Goal: Task Accomplishment & Management: Use online tool/utility

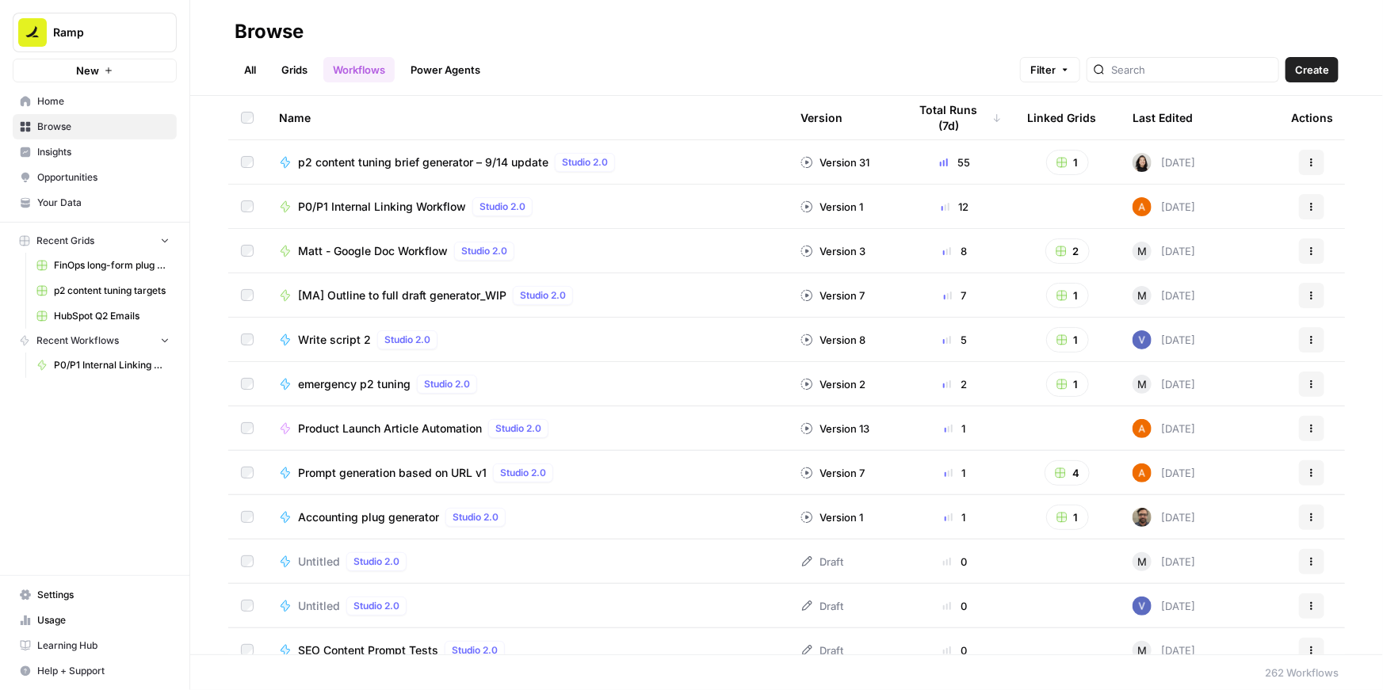
click at [405, 206] on span "P0/P1 Internal Linking Workflow" at bounding box center [382, 207] width 168 height 16
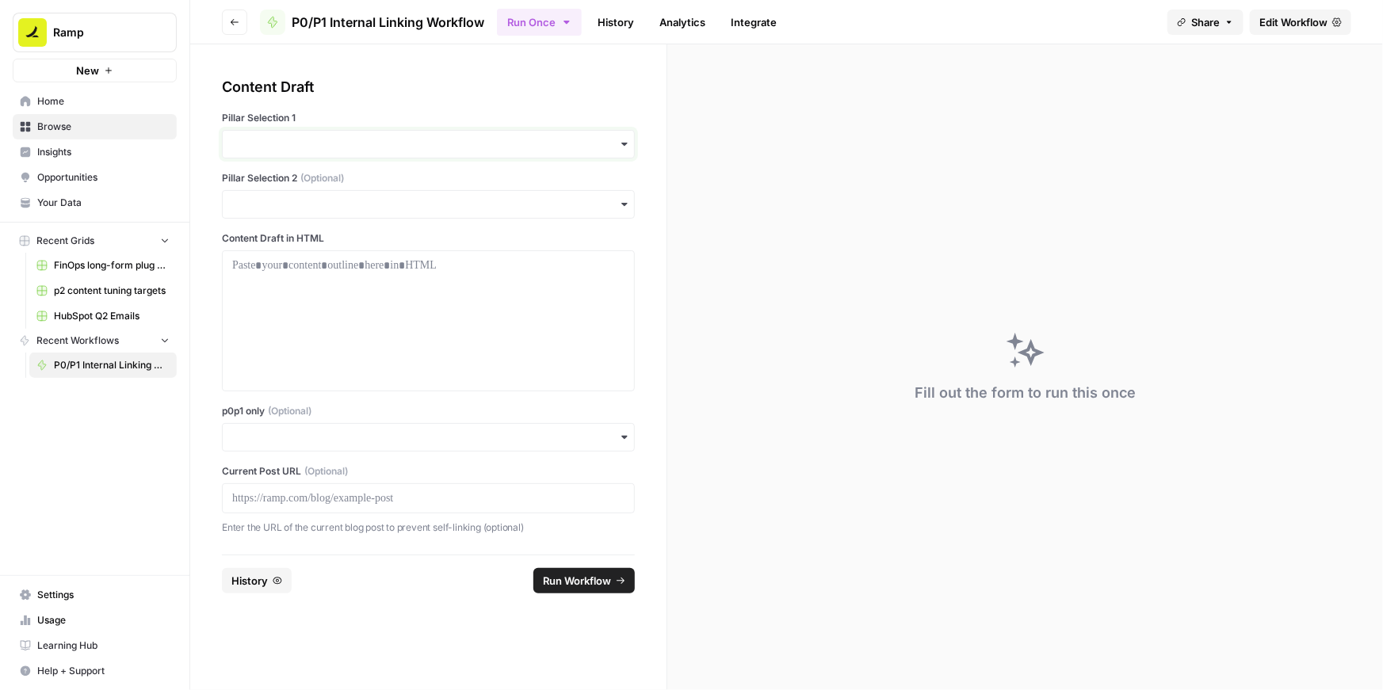
click at [326, 148] on input "Pillar Selection 1" at bounding box center [428, 144] width 392 height 16
click at [295, 184] on div "Accounts Payable" at bounding box center [428, 187] width 411 height 30
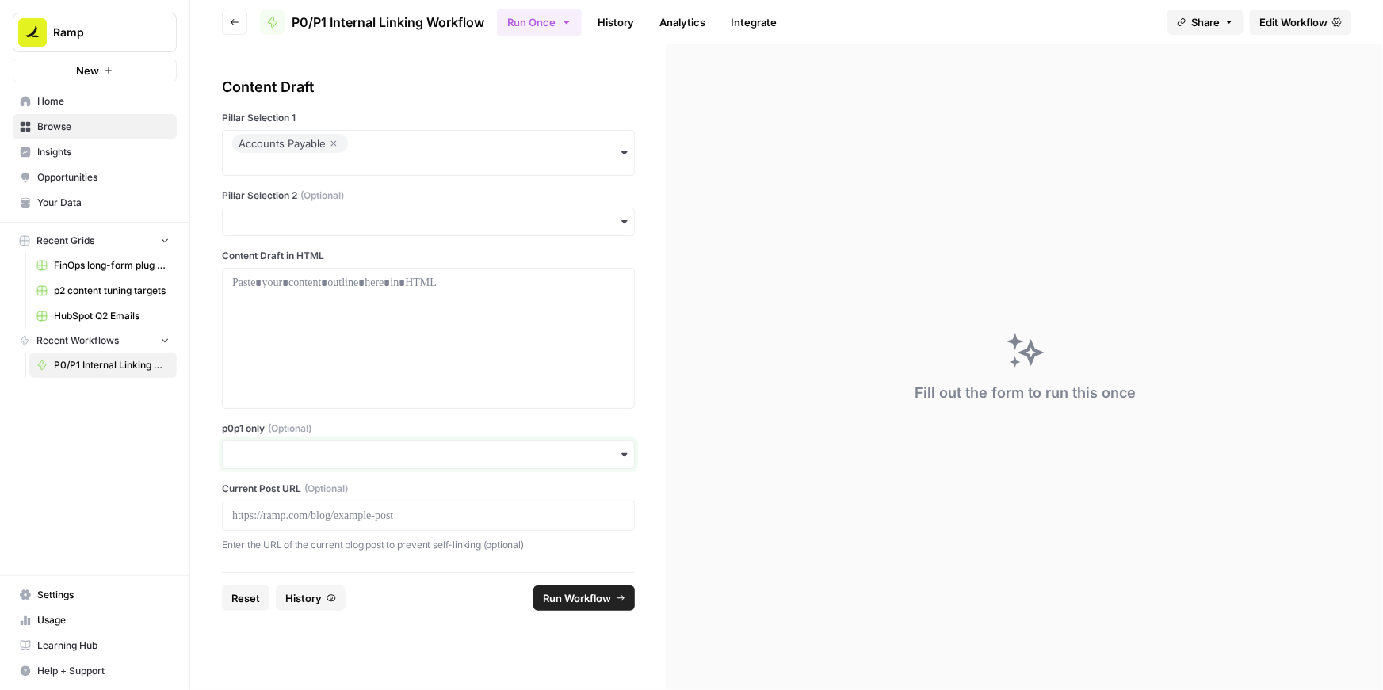
click at [296, 451] on input "p0p1 only (Optional)" at bounding box center [428, 455] width 392 height 16
click at [244, 490] on div "Yes" at bounding box center [428, 497] width 411 height 30
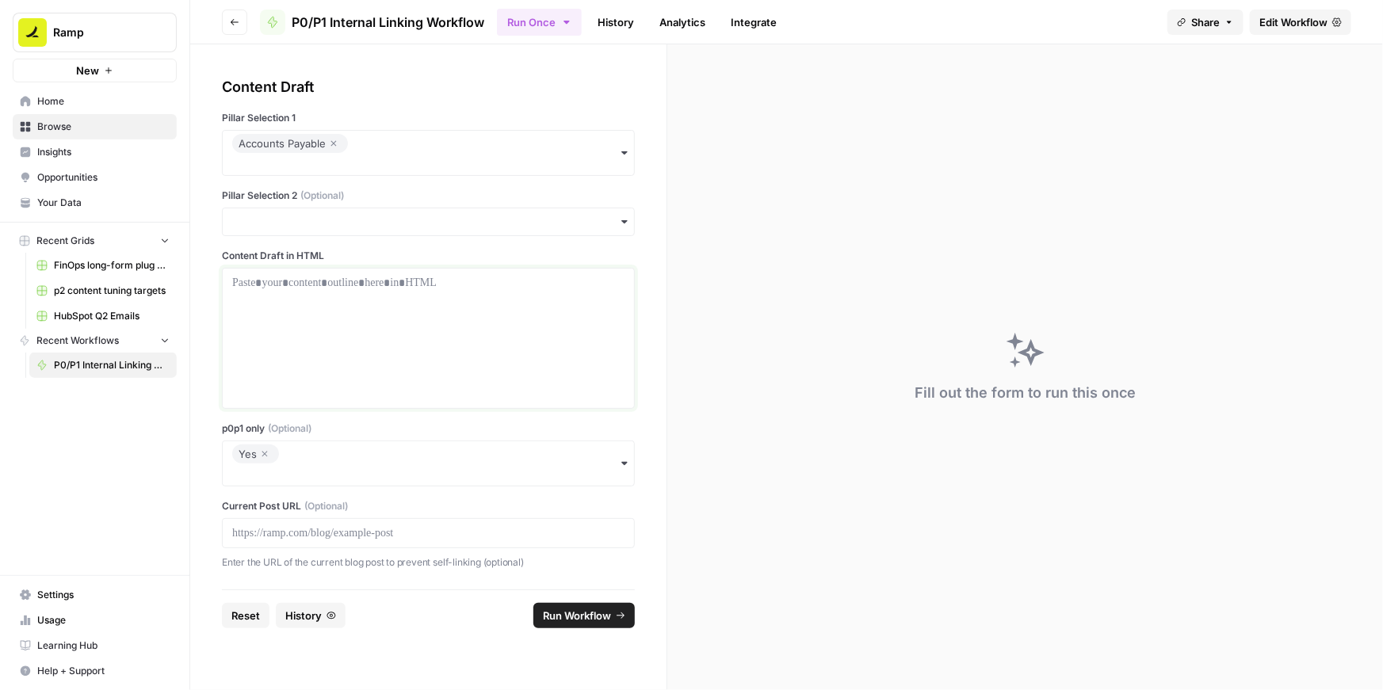
click at [277, 316] on div at bounding box center [428, 338] width 392 height 127
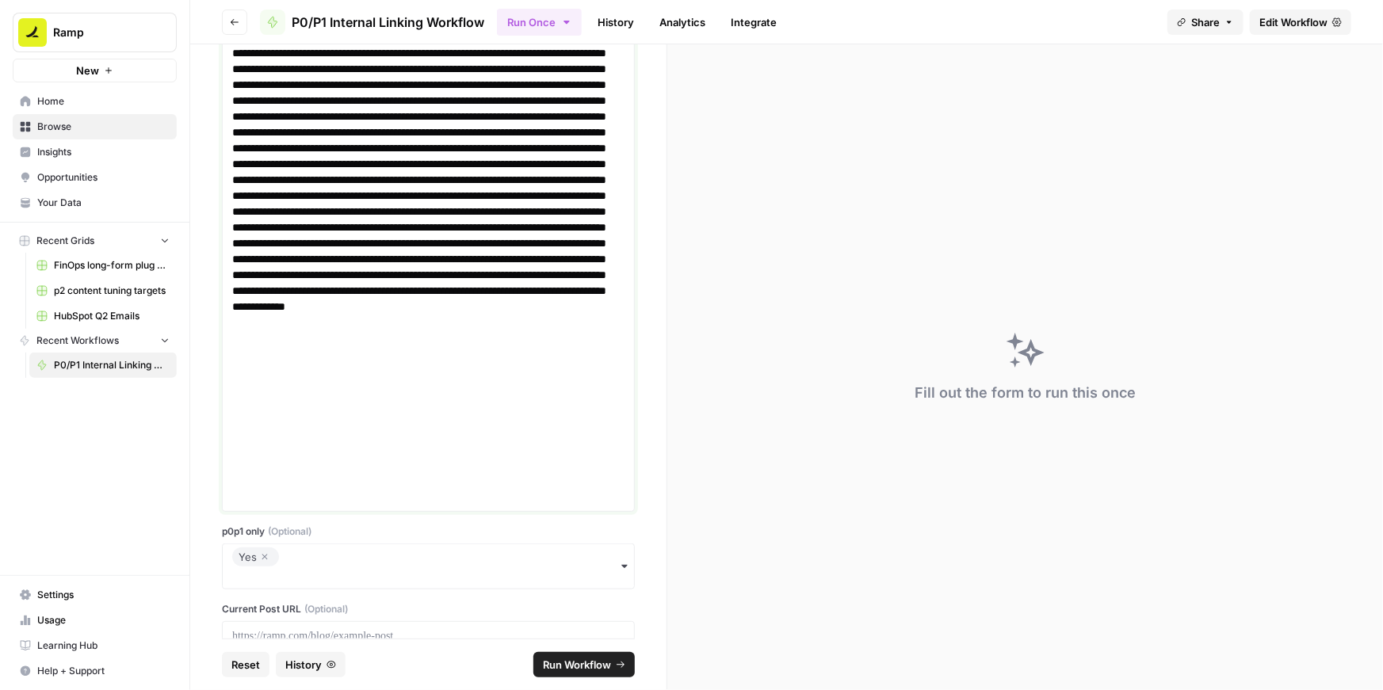
scroll to position [583, 0]
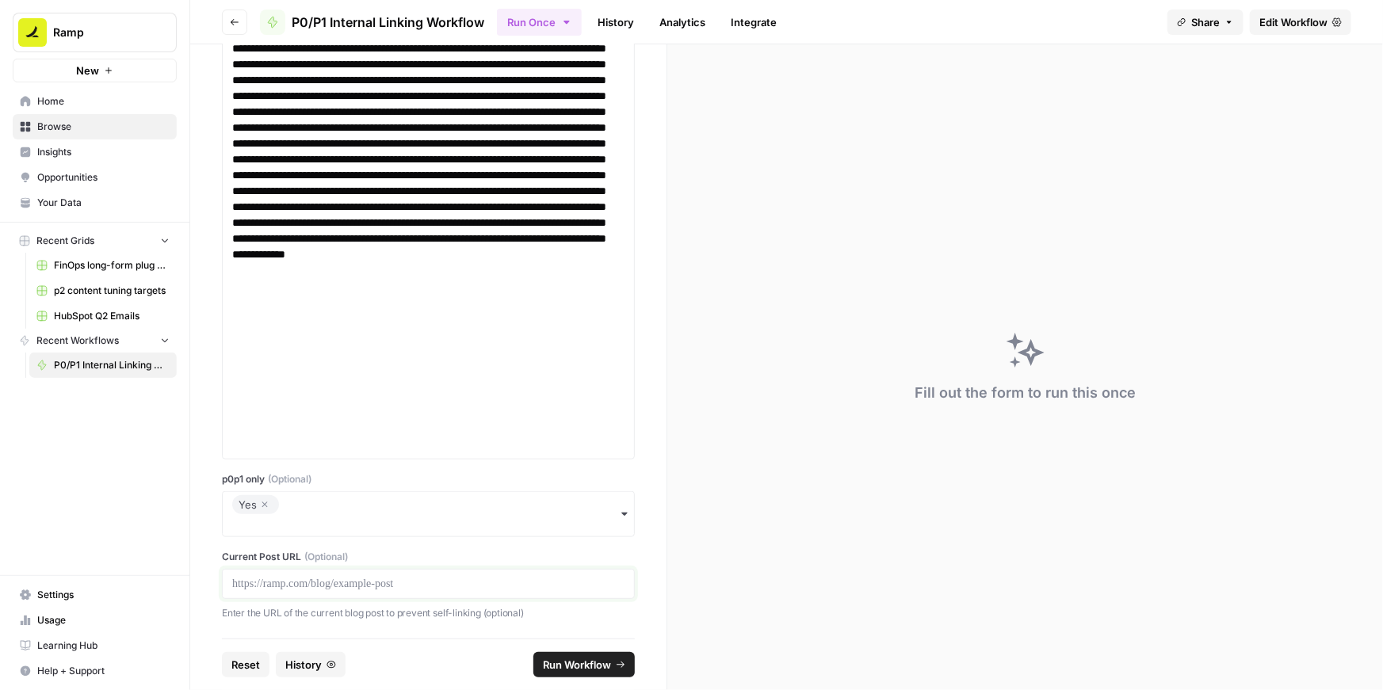
click at [302, 579] on p at bounding box center [428, 584] width 392 height 16
click at [579, 663] on span "Run Workflow" at bounding box center [577, 665] width 68 height 16
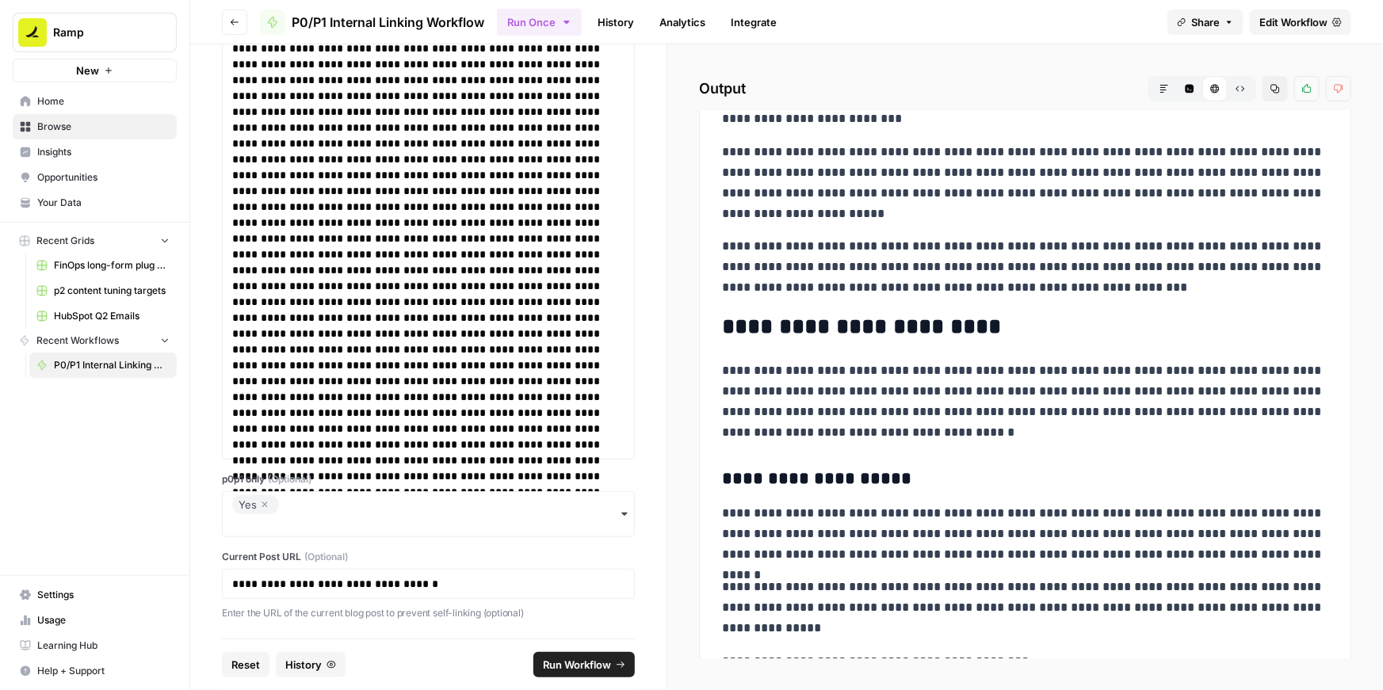
scroll to position [651, 0]
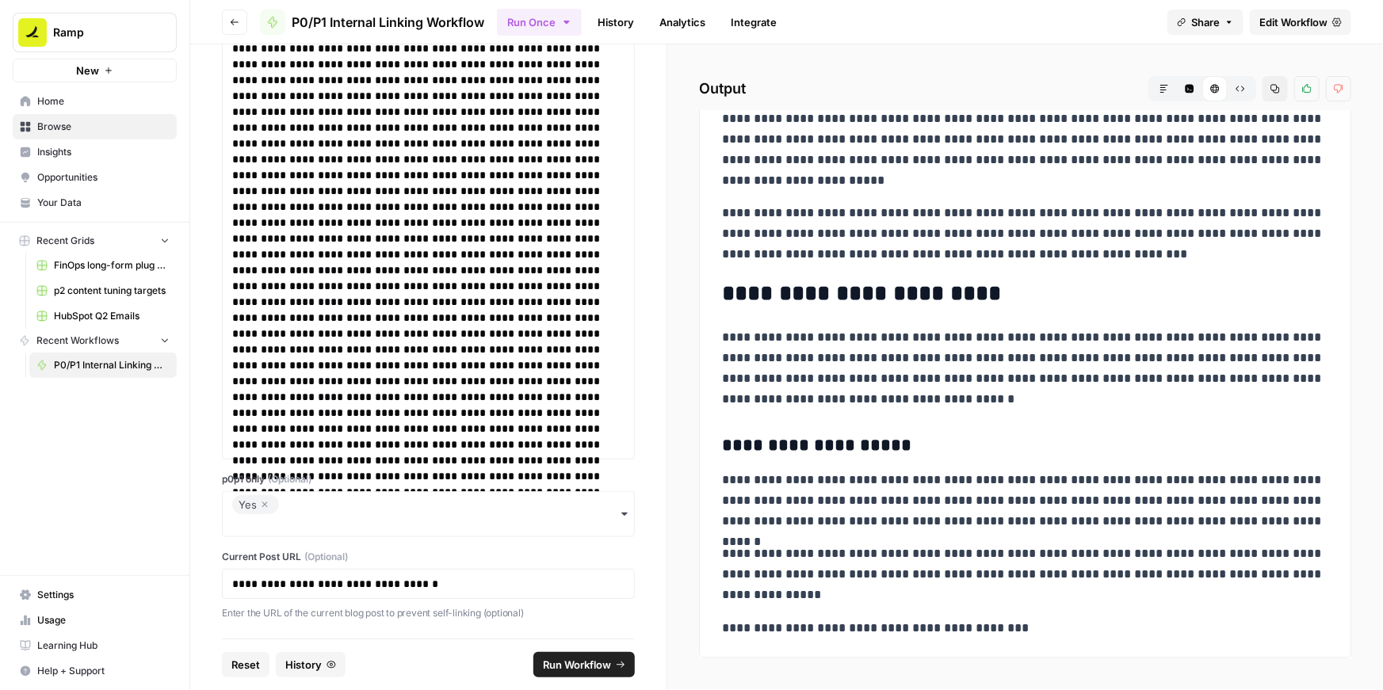
click at [267, 503] on icon "button" at bounding box center [265, 504] width 10 height 19
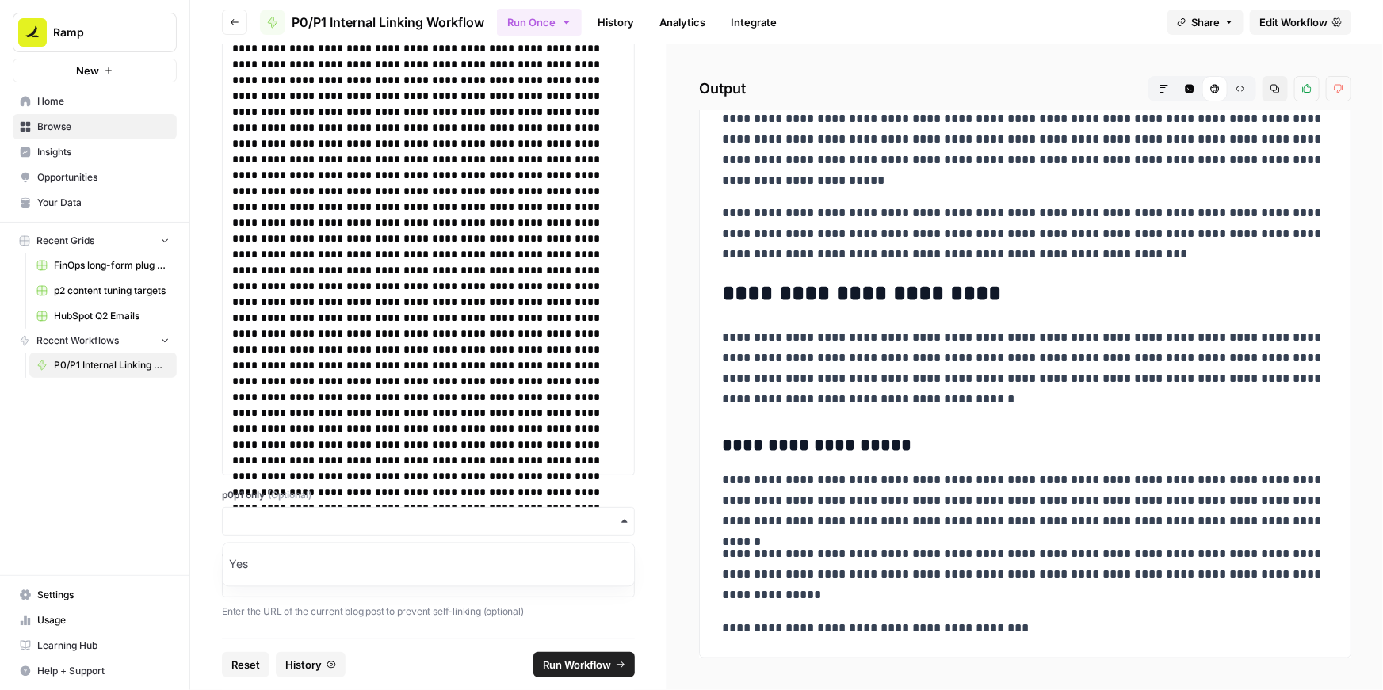
scroll to position [566, 0]
click at [273, 518] on input "p0p1 only (Optional)" at bounding box center [428, 523] width 392 height 16
click at [567, 659] on span "Run Workflow" at bounding box center [577, 665] width 68 height 16
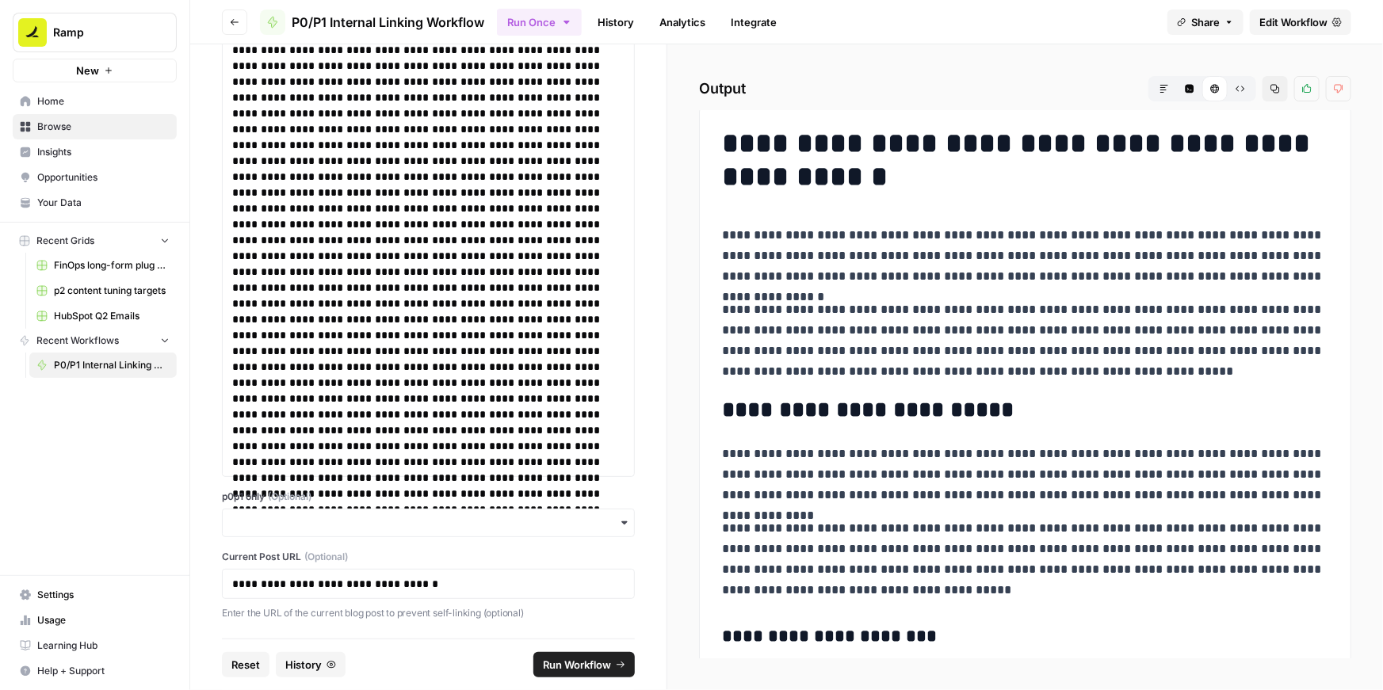
scroll to position [0, 0]
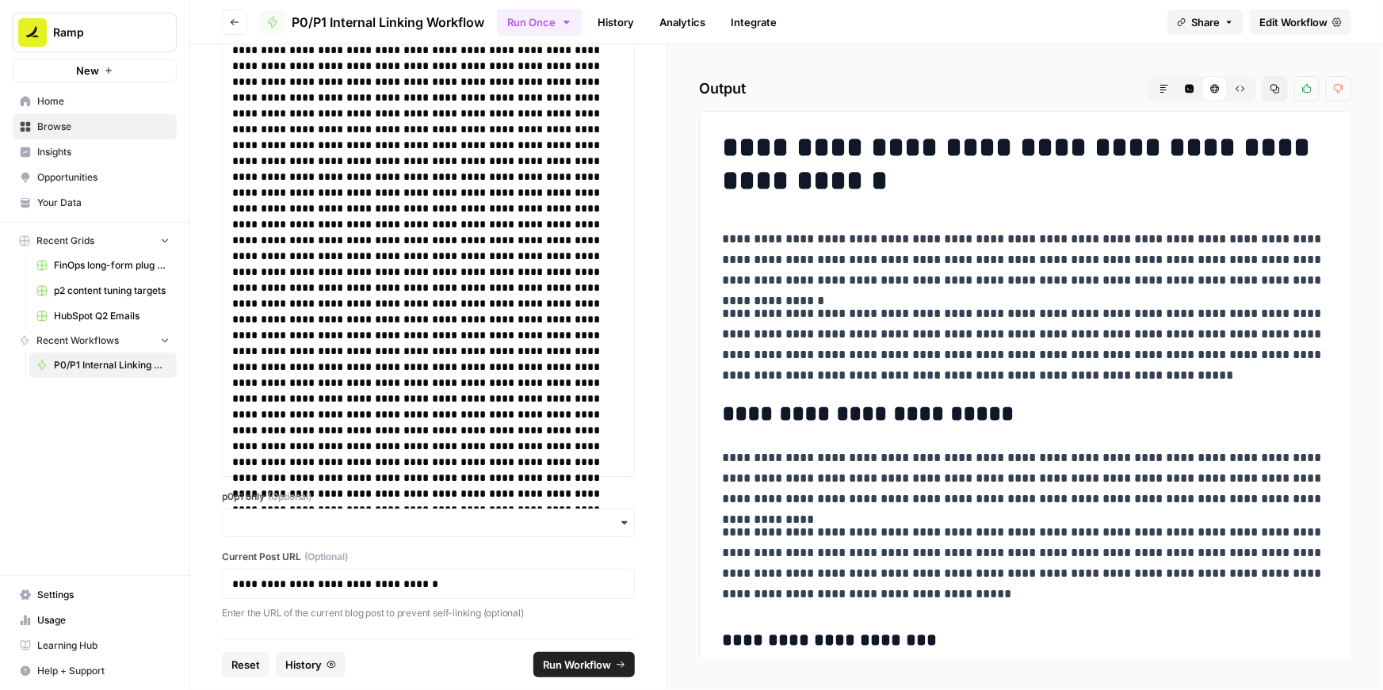
click at [1276, 87] on icon "button" at bounding box center [1275, 89] width 10 height 10
click at [476, 353] on p at bounding box center [428, 89] width 392 height 761
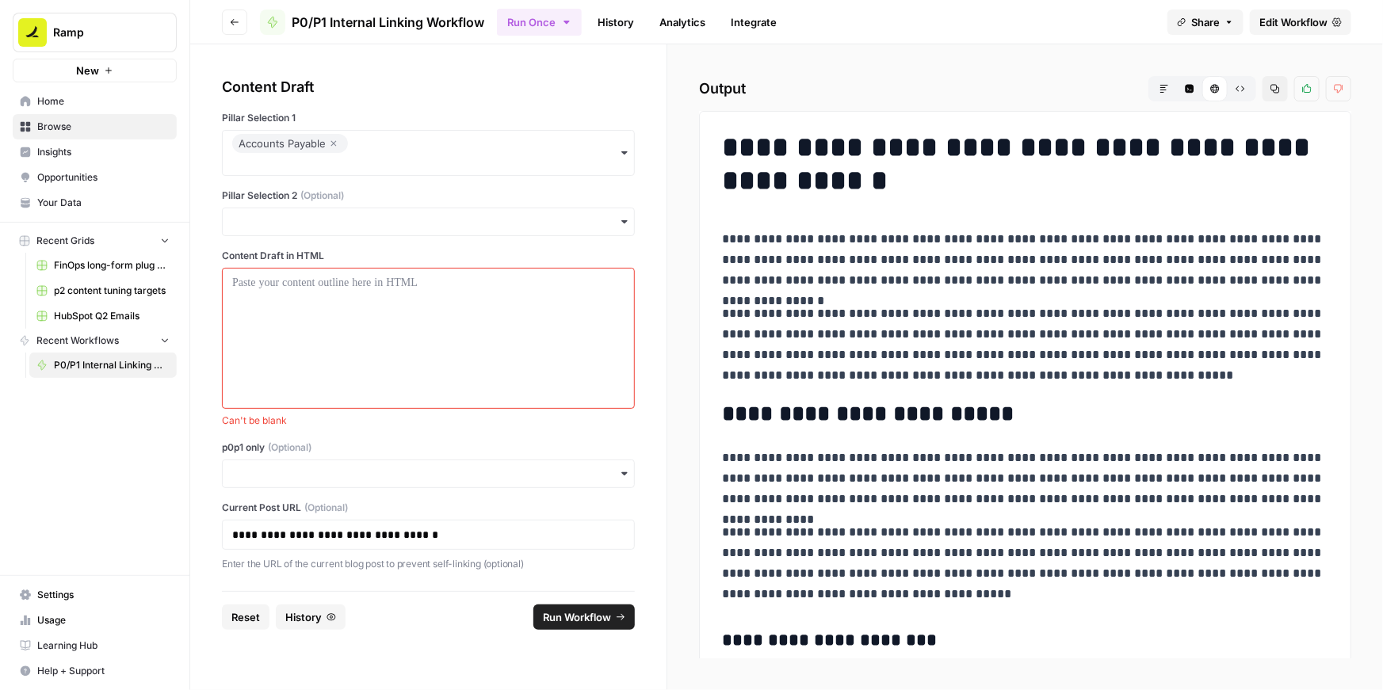
click at [271, 483] on div "button" at bounding box center [428, 474] width 413 height 29
click at [242, 517] on div "Yes" at bounding box center [428, 517] width 411 height 30
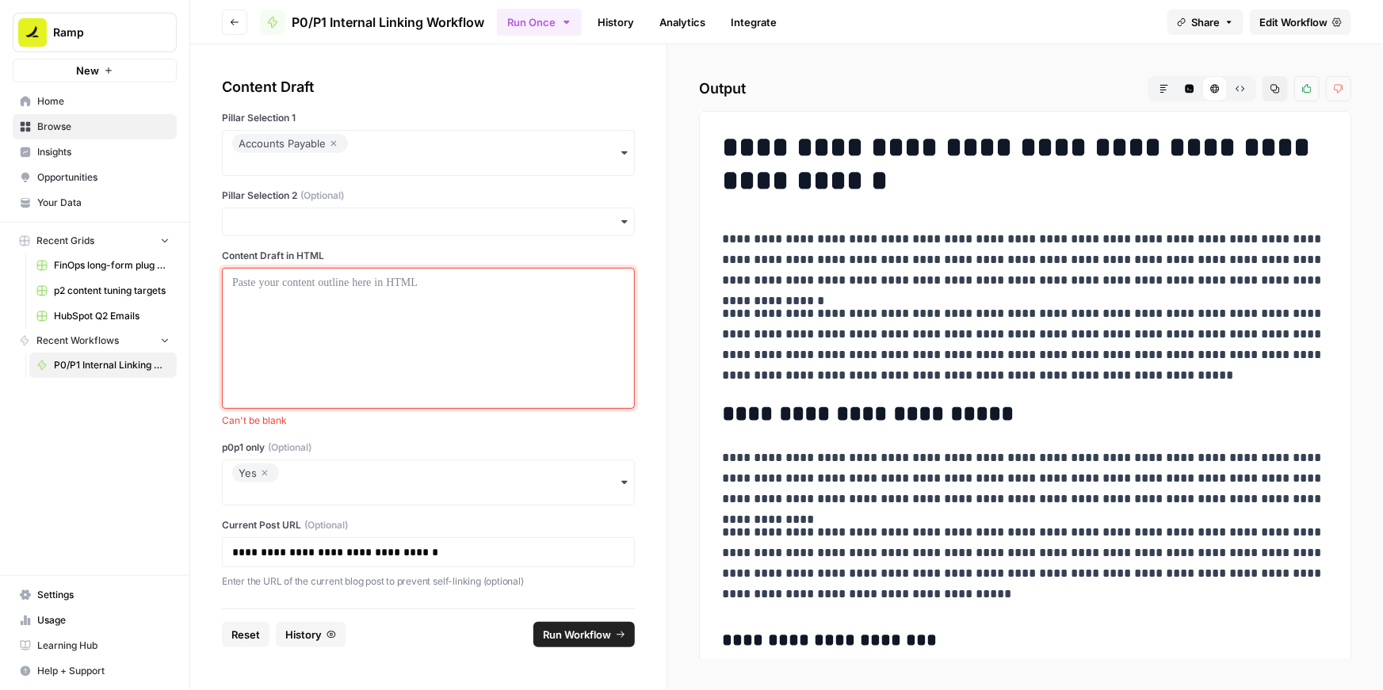
click at [266, 330] on div at bounding box center [428, 338] width 392 height 127
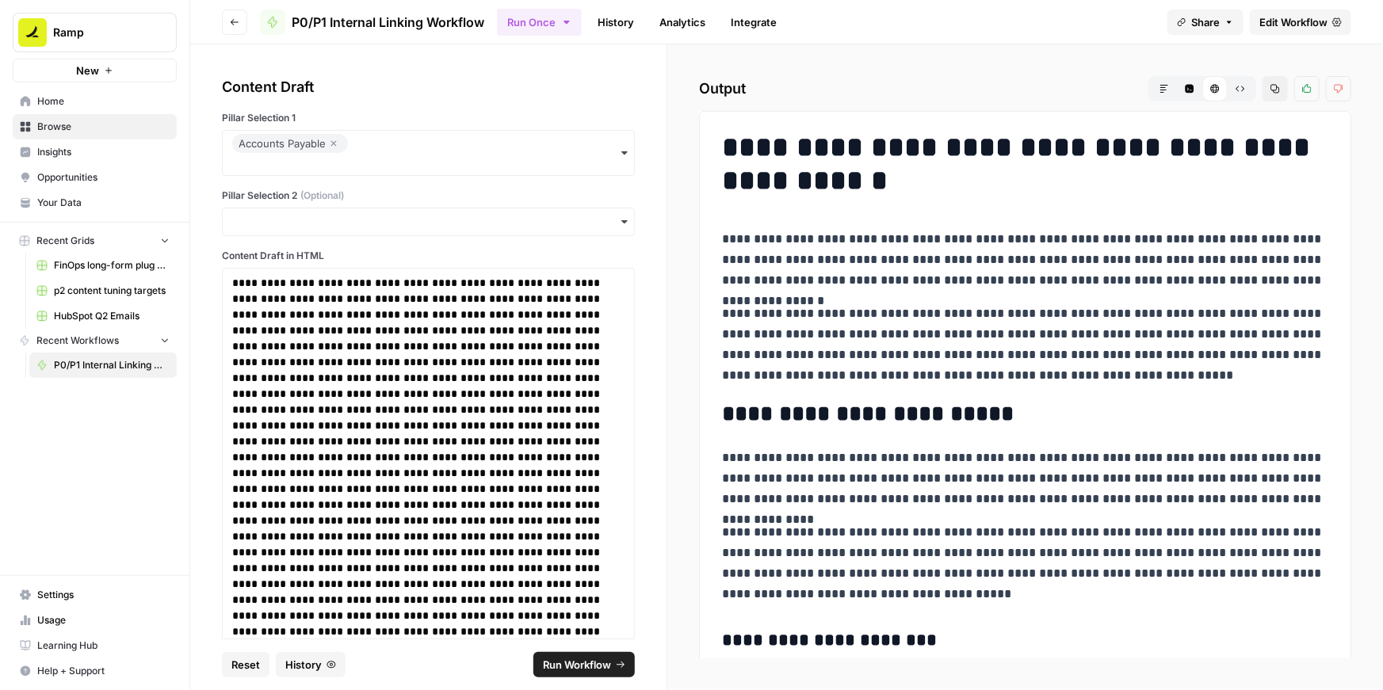
click at [574, 662] on span "Run Workflow" at bounding box center [577, 665] width 68 height 16
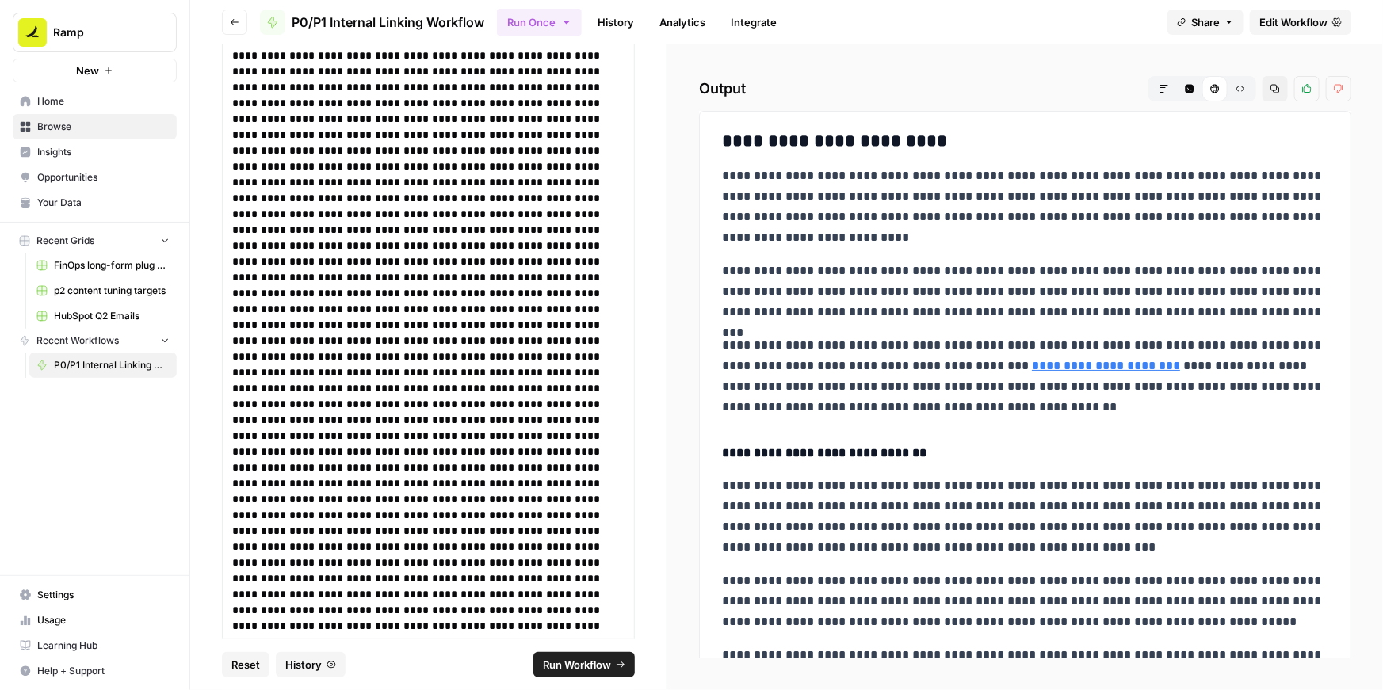
scroll to position [837, 0]
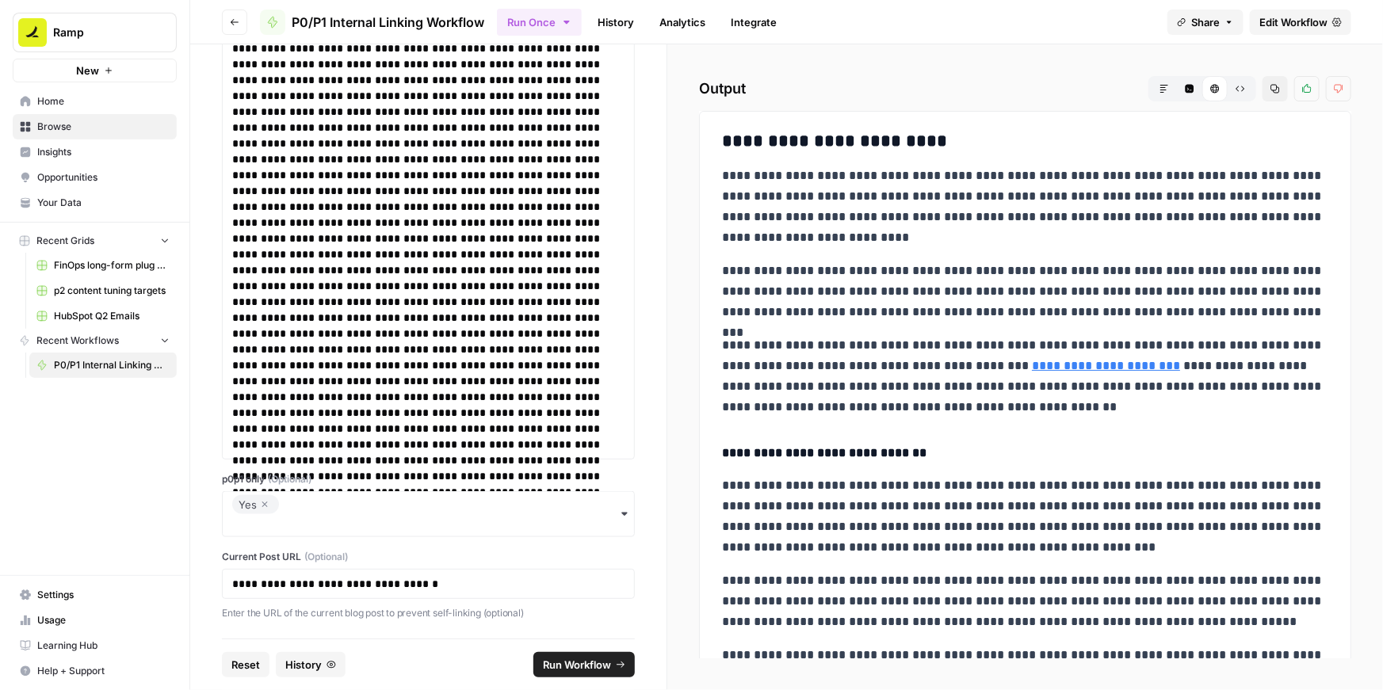
click at [265, 501] on icon "button" at bounding box center [265, 504] width 10 height 19
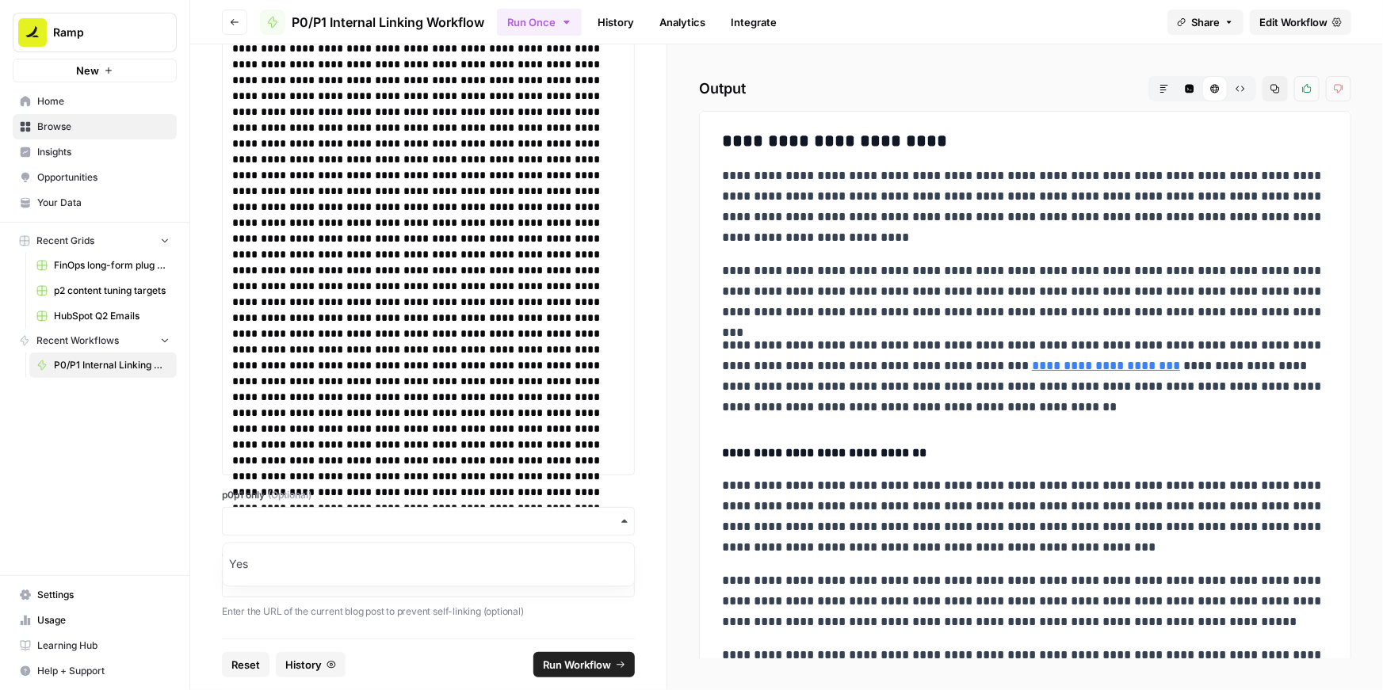
scroll to position [819, 0]
click at [262, 518] on input "p0p1 only (Optional)" at bounding box center [428, 523] width 392 height 16
click at [393, 490] on label "p0p1 only (Optional)" at bounding box center [428, 497] width 413 height 14
click at [393, 515] on input "p0p1 only (Optional)" at bounding box center [428, 523] width 392 height 16
click at [641, 594] on div "**********" at bounding box center [428, 341] width 476 height 594
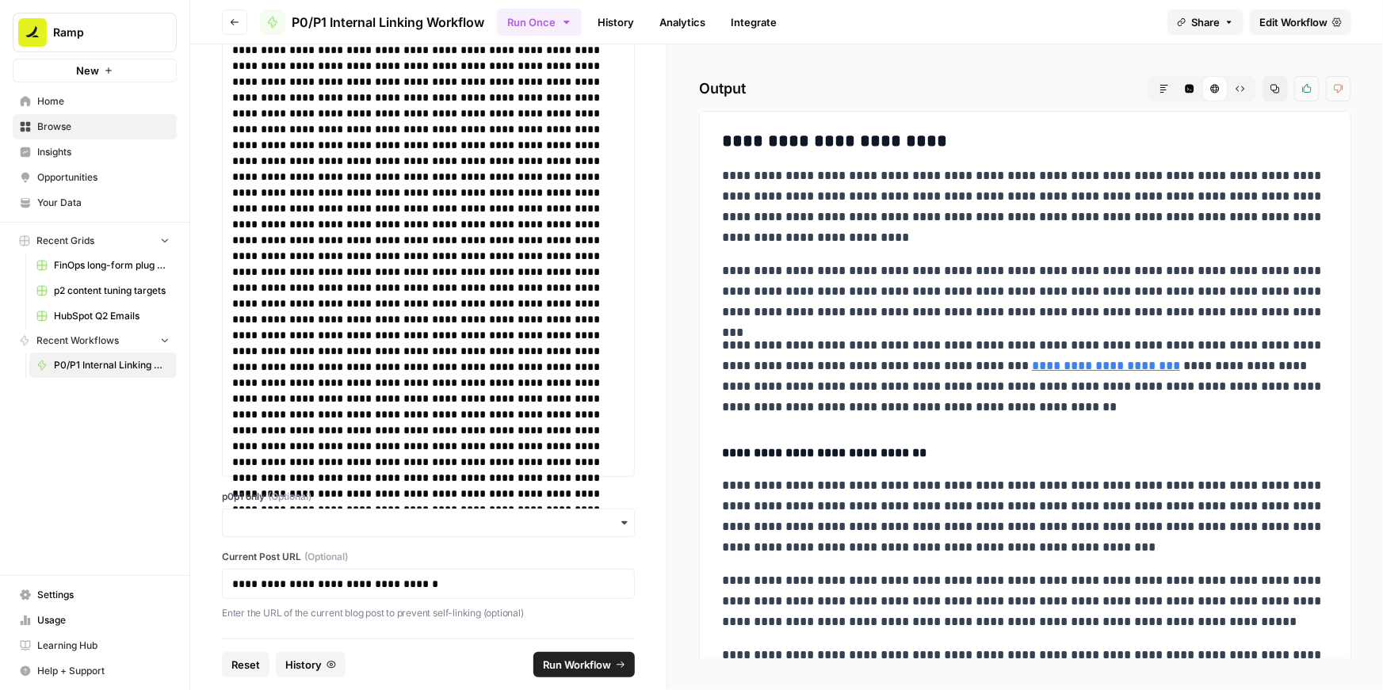
click at [569, 664] on span "Run Workflow" at bounding box center [577, 665] width 68 height 16
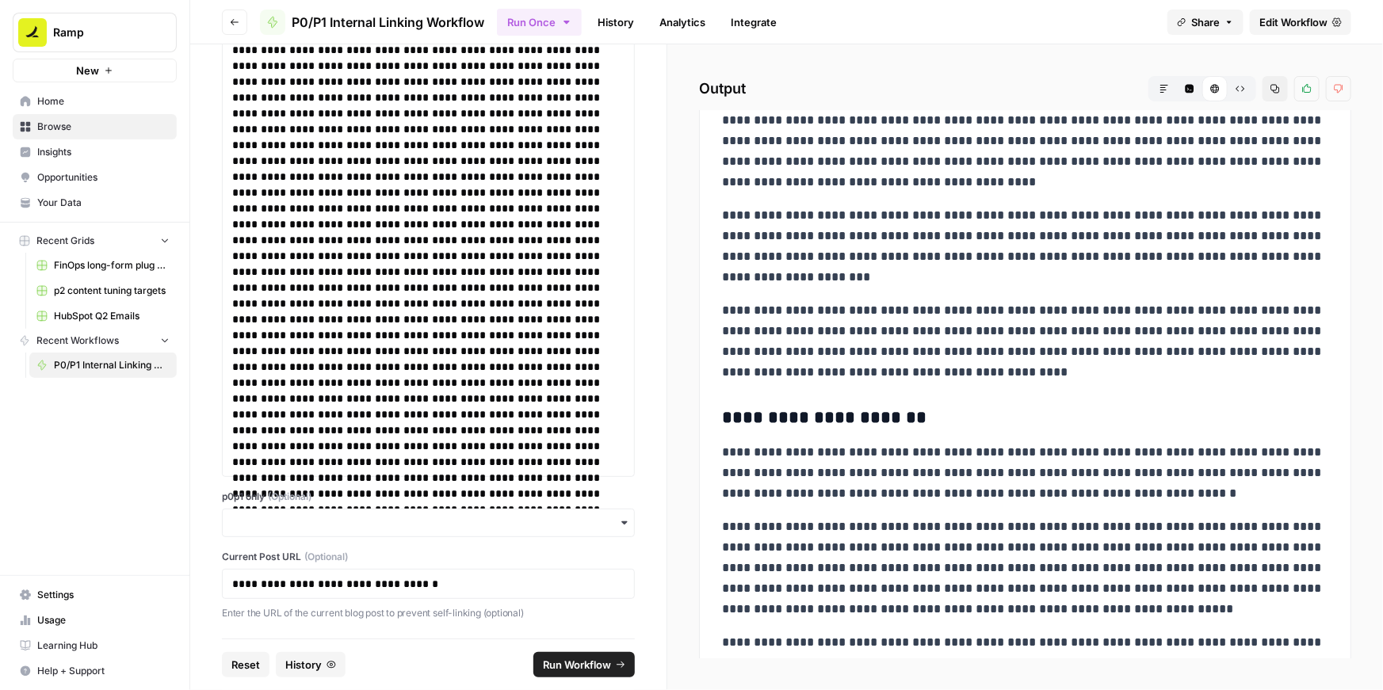
scroll to position [787, 0]
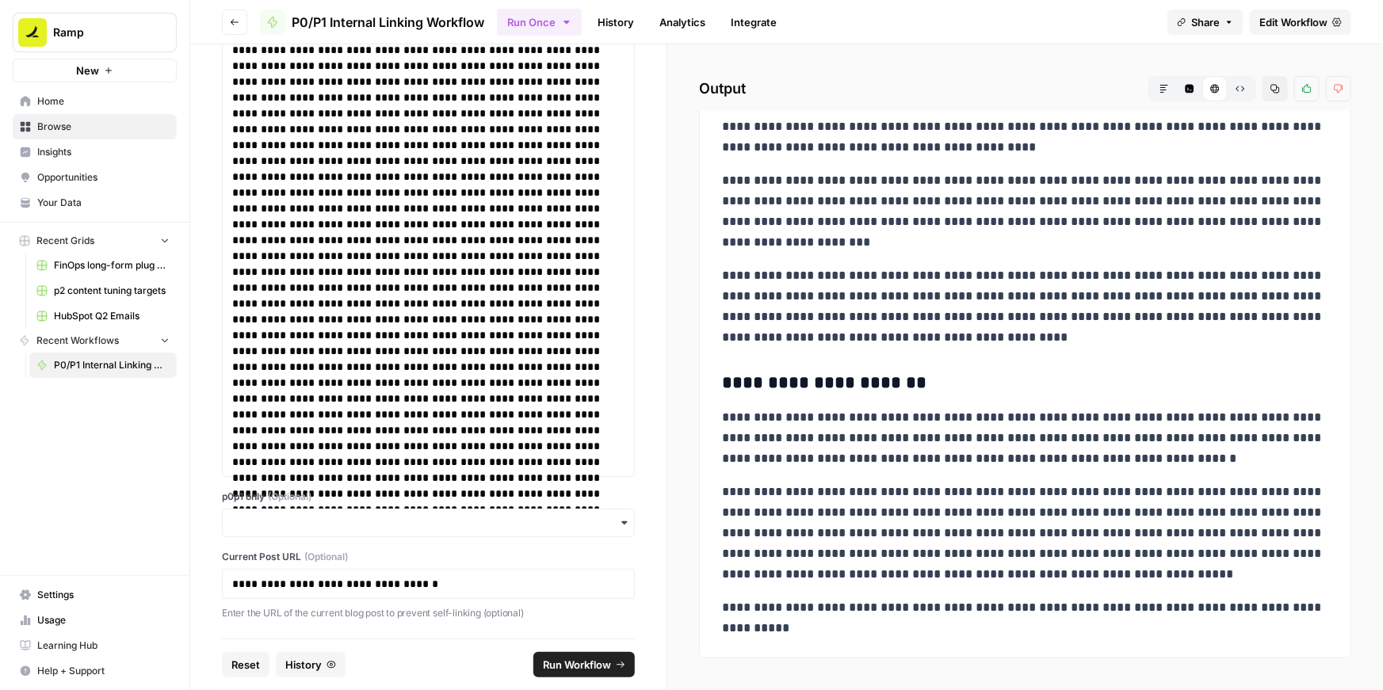
click at [1275, 86] on icon "button" at bounding box center [1275, 89] width 10 height 10
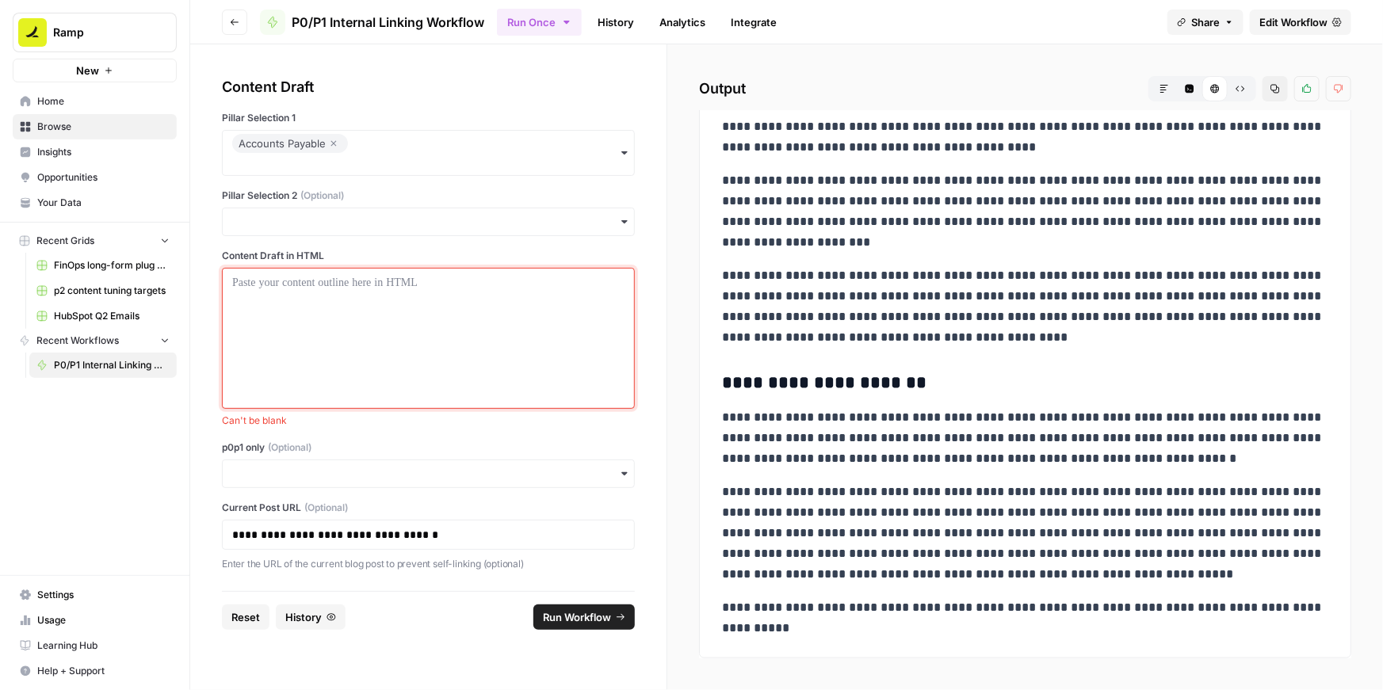
scroll to position [0, 0]
click at [247, 477] on input "p0p1 only (Optional)" at bounding box center [428, 474] width 392 height 16
click at [244, 514] on div "Yes" at bounding box center [428, 517] width 411 height 30
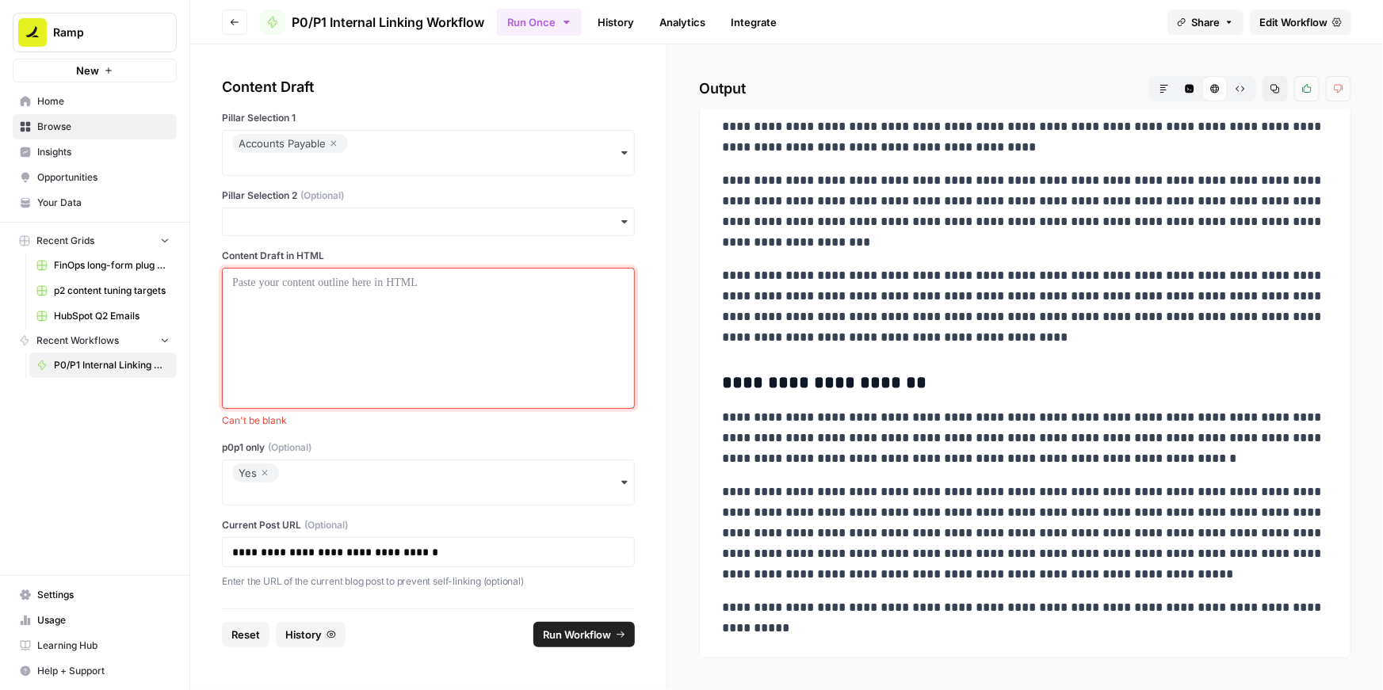
click at [283, 356] on div at bounding box center [428, 338] width 392 height 127
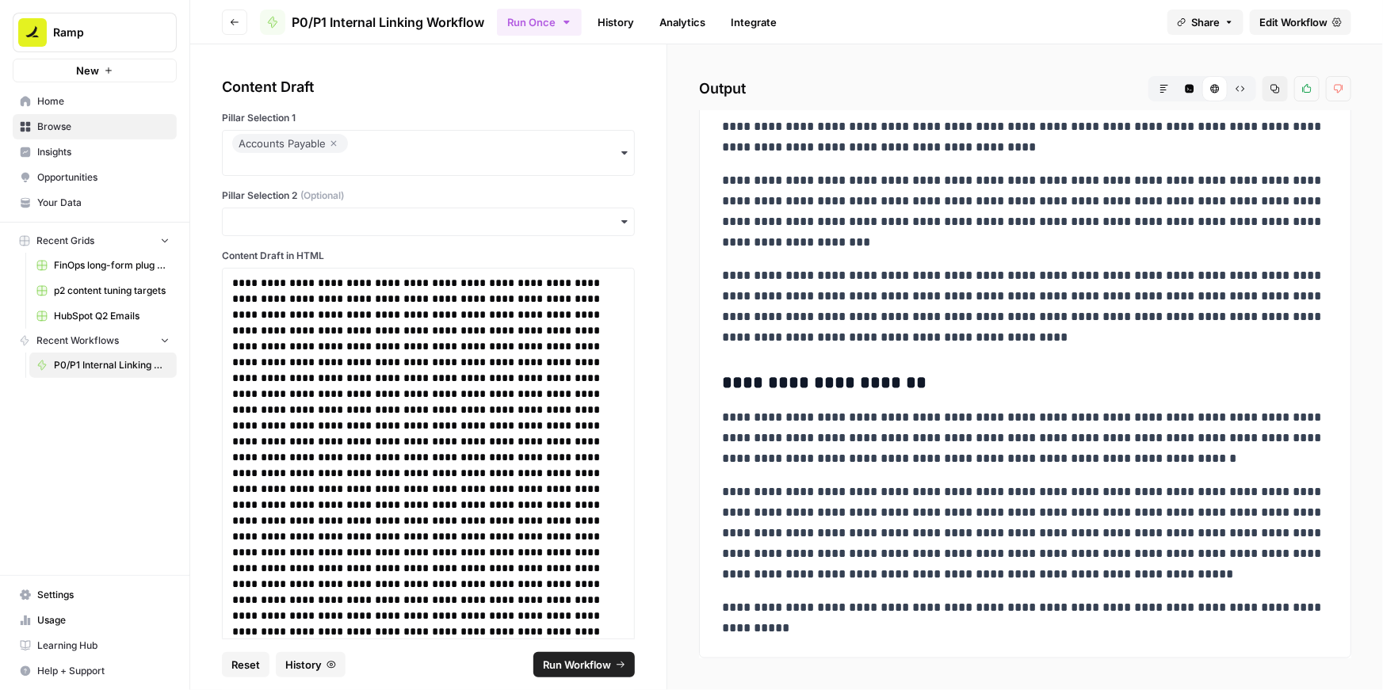
click at [561, 663] on span "Run Workflow" at bounding box center [577, 665] width 68 height 16
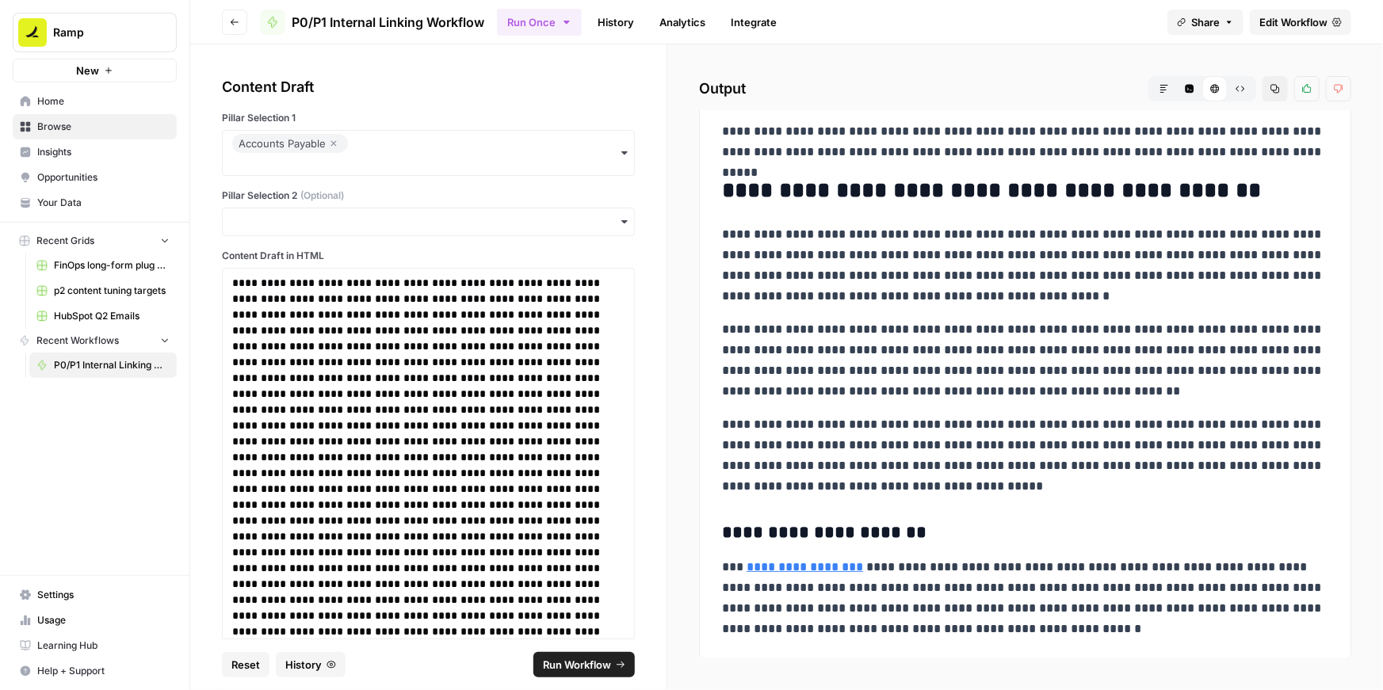
scroll to position [250, 0]
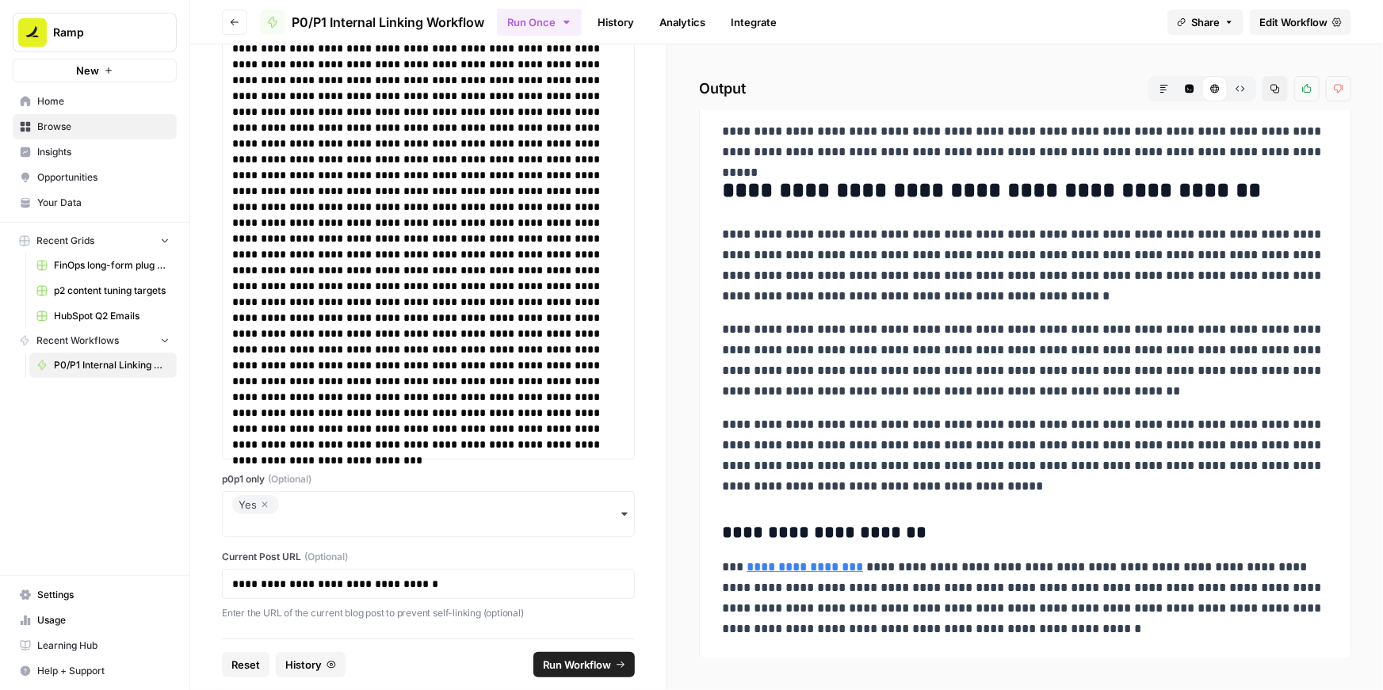
click at [264, 501] on icon "button" at bounding box center [265, 504] width 10 height 19
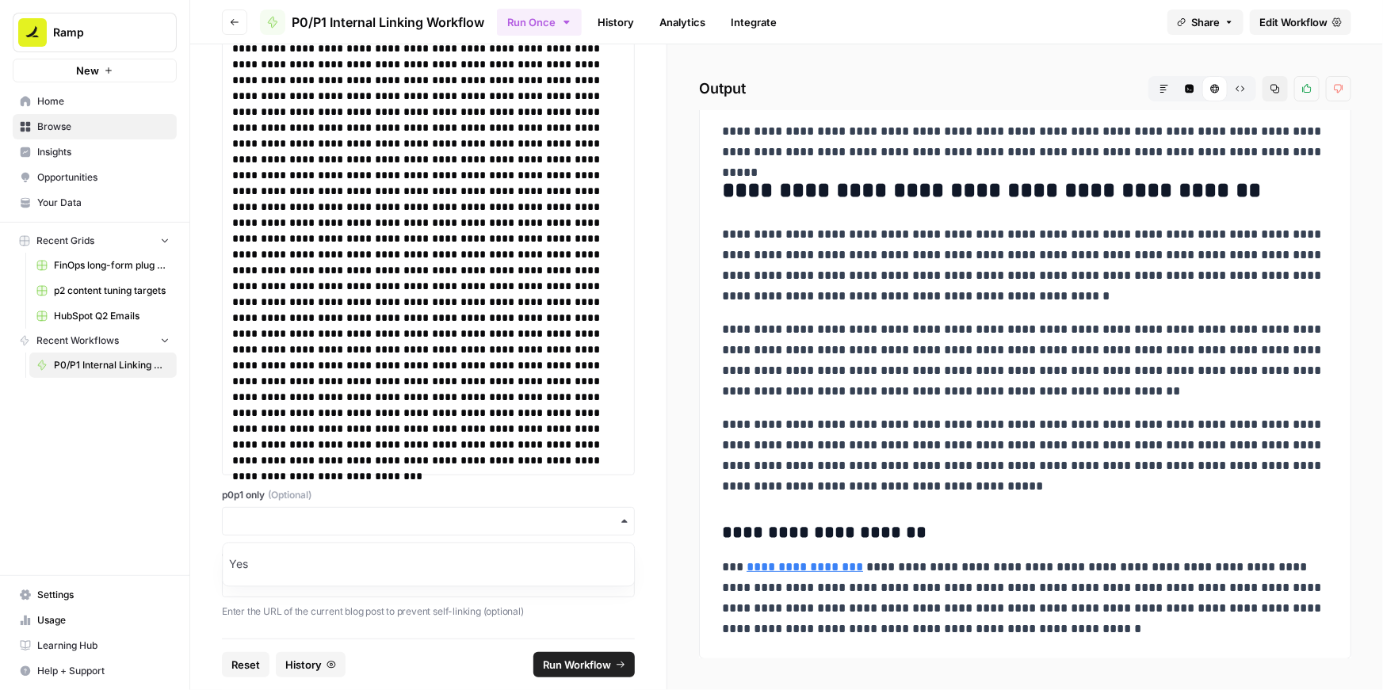
scroll to position [233, 0]
click at [251, 521] on input "p0p1 only (Optional)" at bounding box center [428, 523] width 392 height 16
click at [575, 664] on span "Run Workflow" at bounding box center [577, 665] width 68 height 16
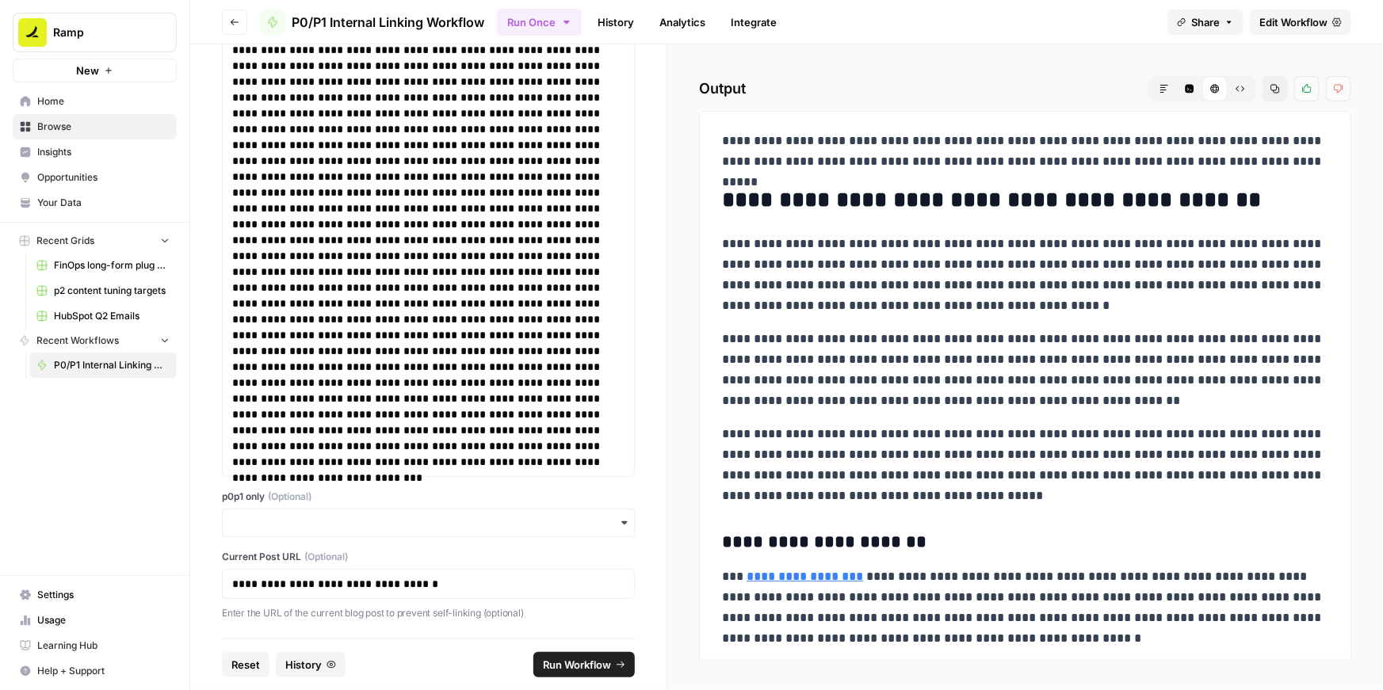
scroll to position [10, 0]
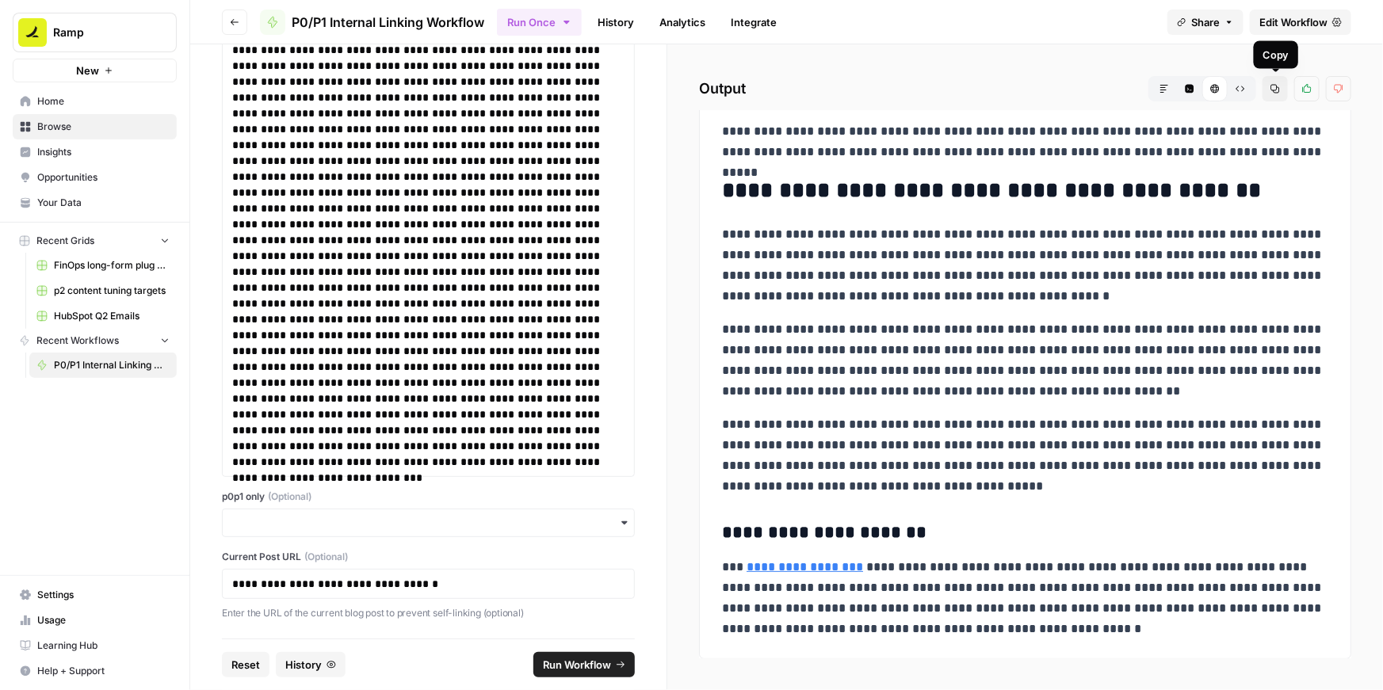
click at [1280, 89] on span "Copy" at bounding box center [1279, 89] width 1 height 1
click at [566, 302] on p at bounding box center [428, 256] width 392 height 428
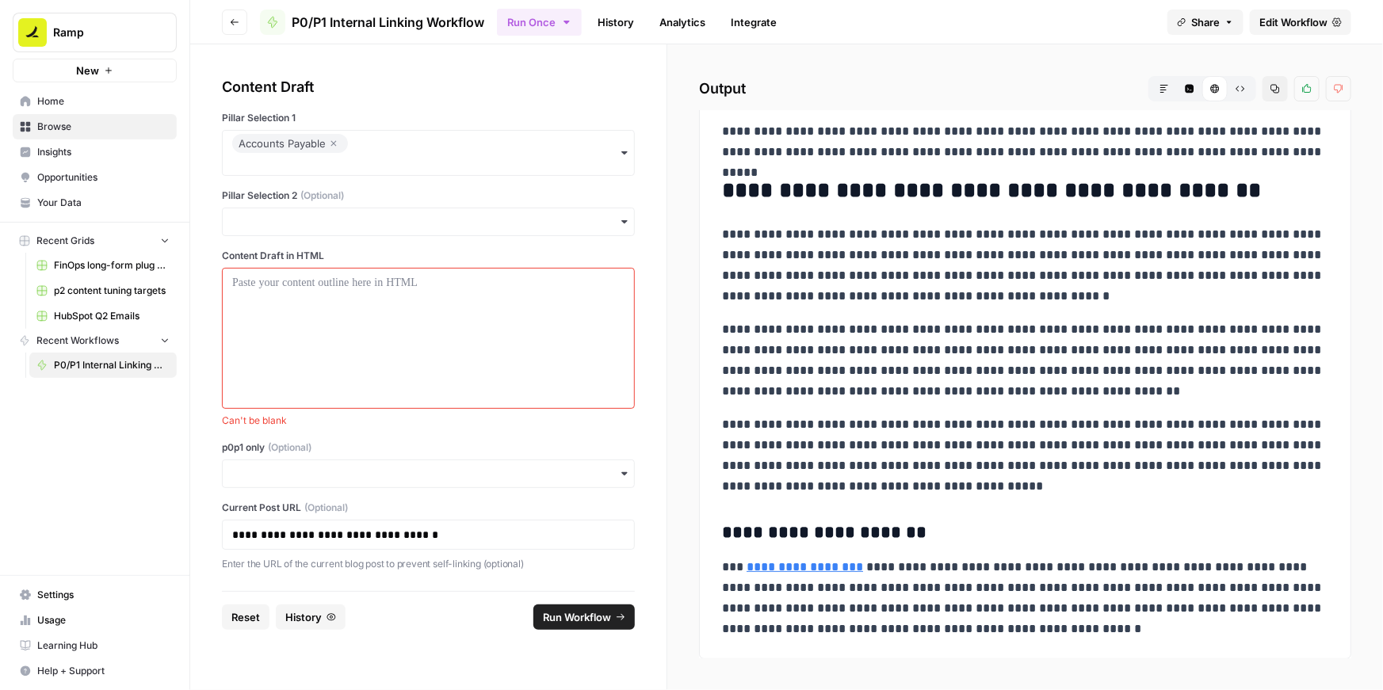
click at [287, 482] on div "button" at bounding box center [428, 474] width 413 height 29
click at [246, 513] on div "Yes" at bounding box center [428, 517] width 411 height 30
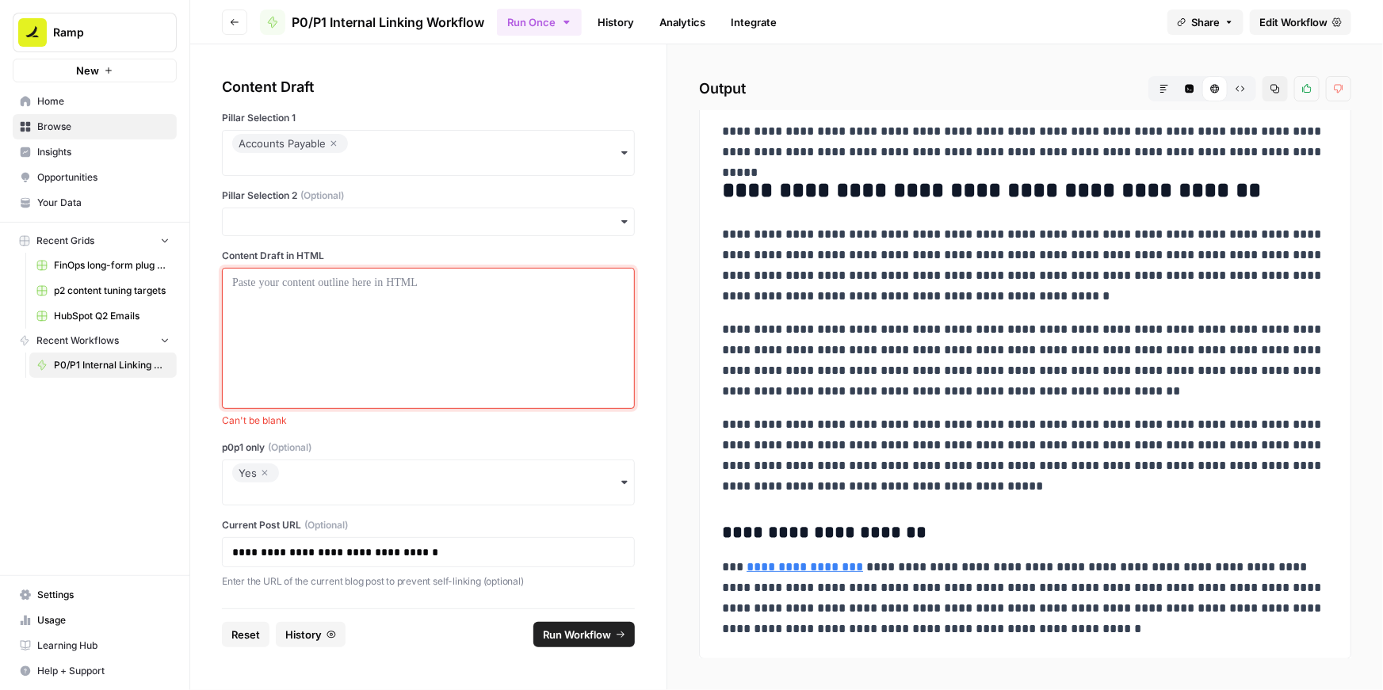
click at [302, 301] on div at bounding box center [428, 338] width 392 height 127
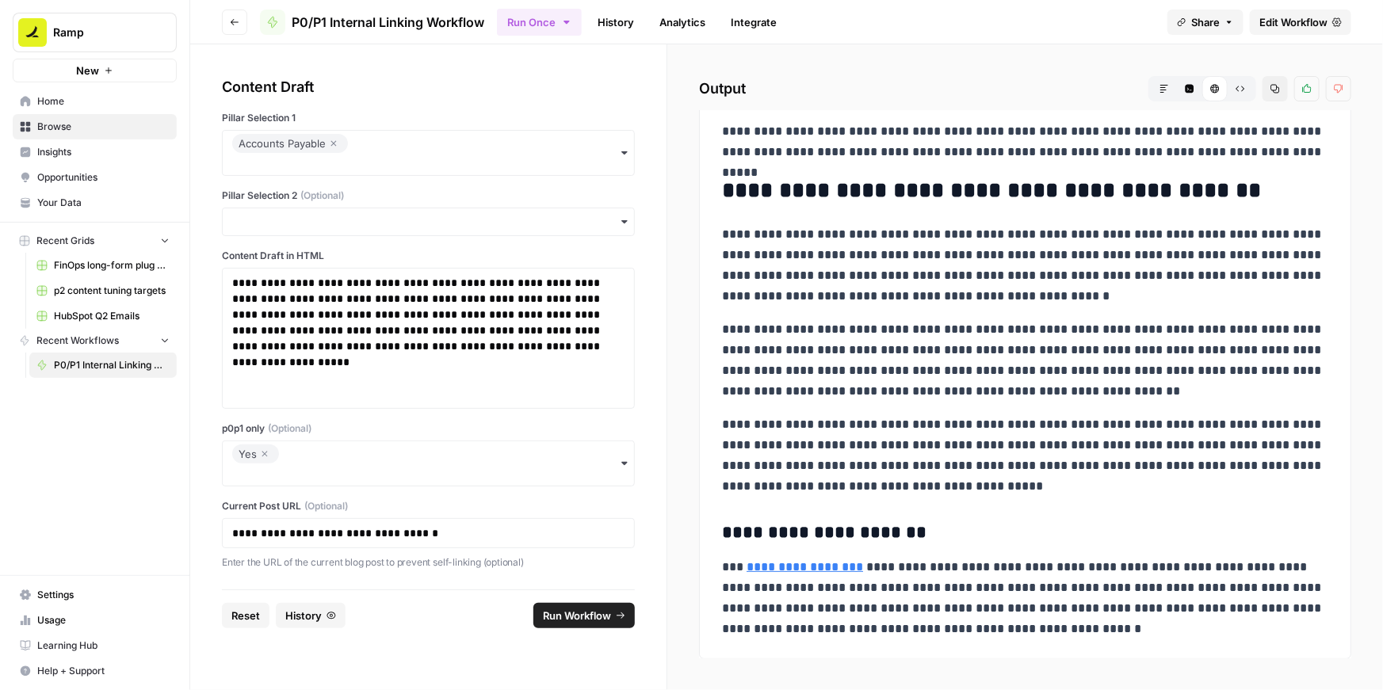
click at [582, 611] on span "Run Workflow" at bounding box center [577, 616] width 68 height 16
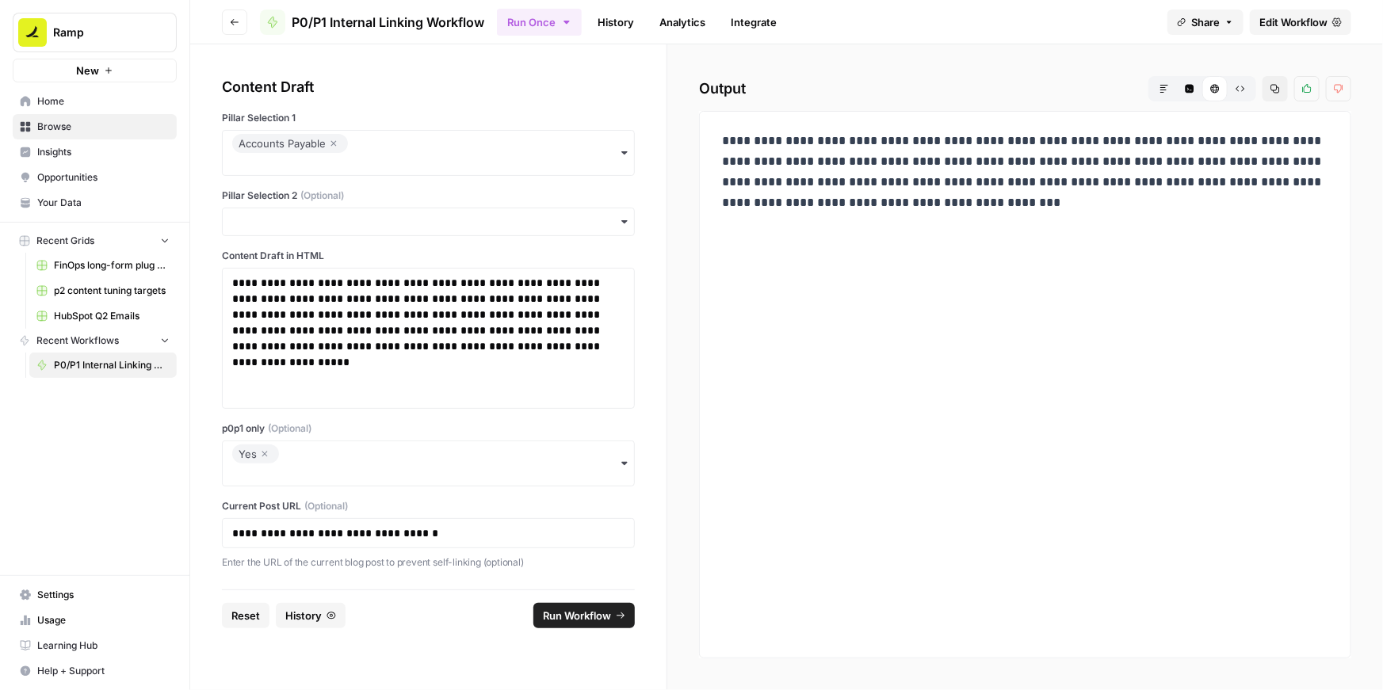
click at [267, 454] on icon "button" at bounding box center [265, 454] width 10 height 19
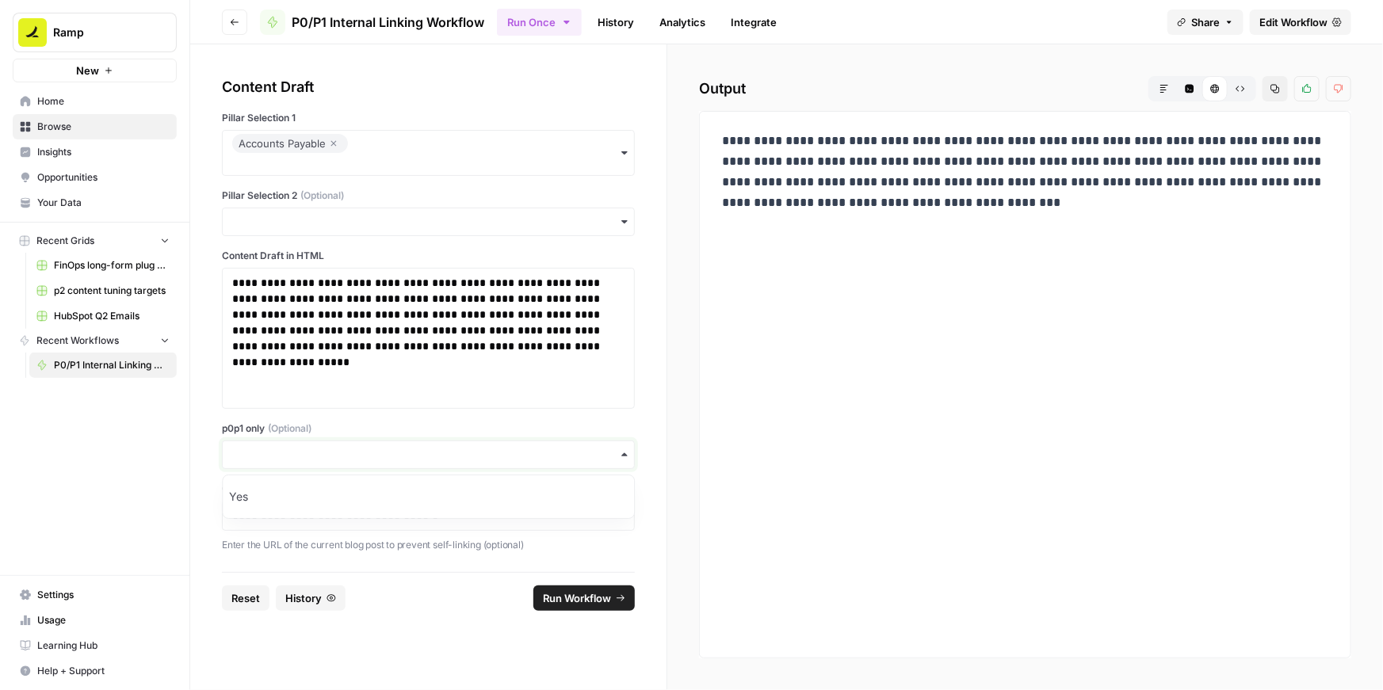
click at [267, 454] on input "p0p1 only (Optional)" at bounding box center [428, 455] width 392 height 16
click at [650, 513] on div "**********" at bounding box center [428, 308] width 476 height 528
click at [574, 603] on span "Run Workflow" at bounding box center [577, 598] width 68 height 16
click at [501, 351] on p "**********" at bounding box center [428, 314] width 392 height 79
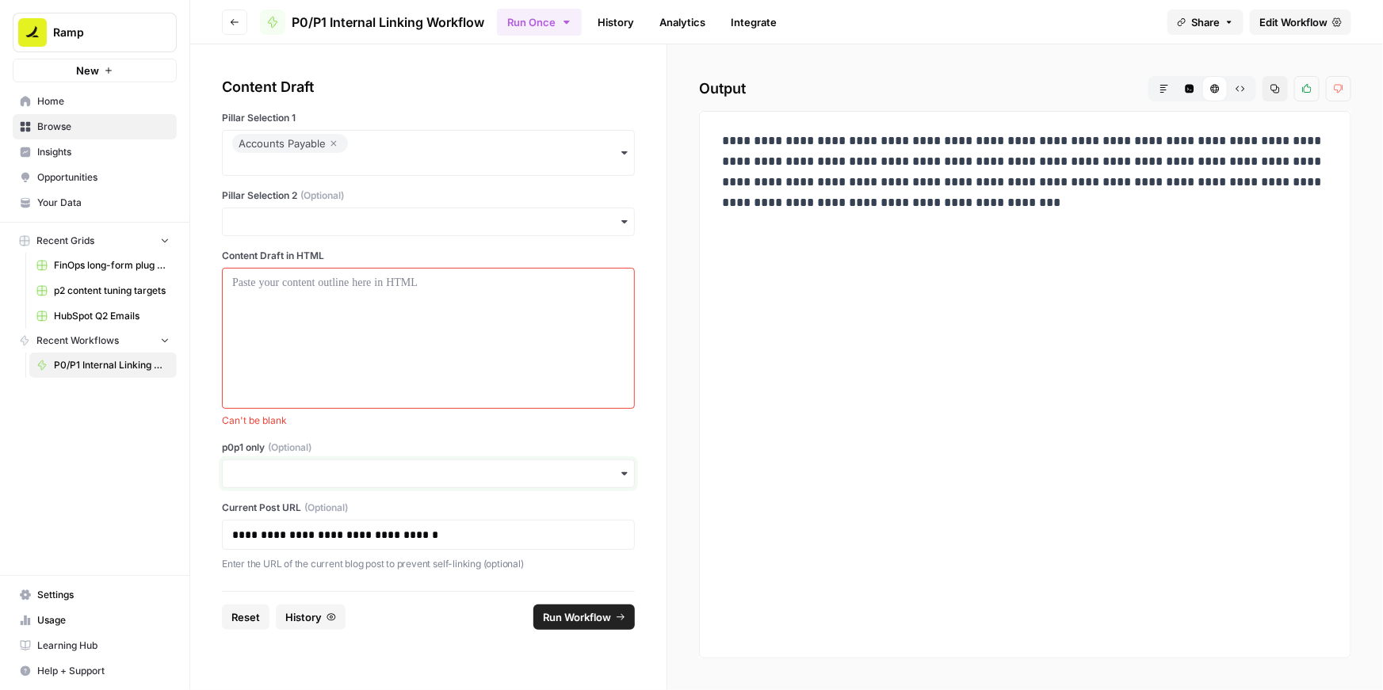
click at [261, 472] on input "p0p1 only (Optional)" at bounding box center [428, 474] width 392 height 16
click at [251, 505] on div "Yes" at bounding box center [428, 517] width 411 height 30
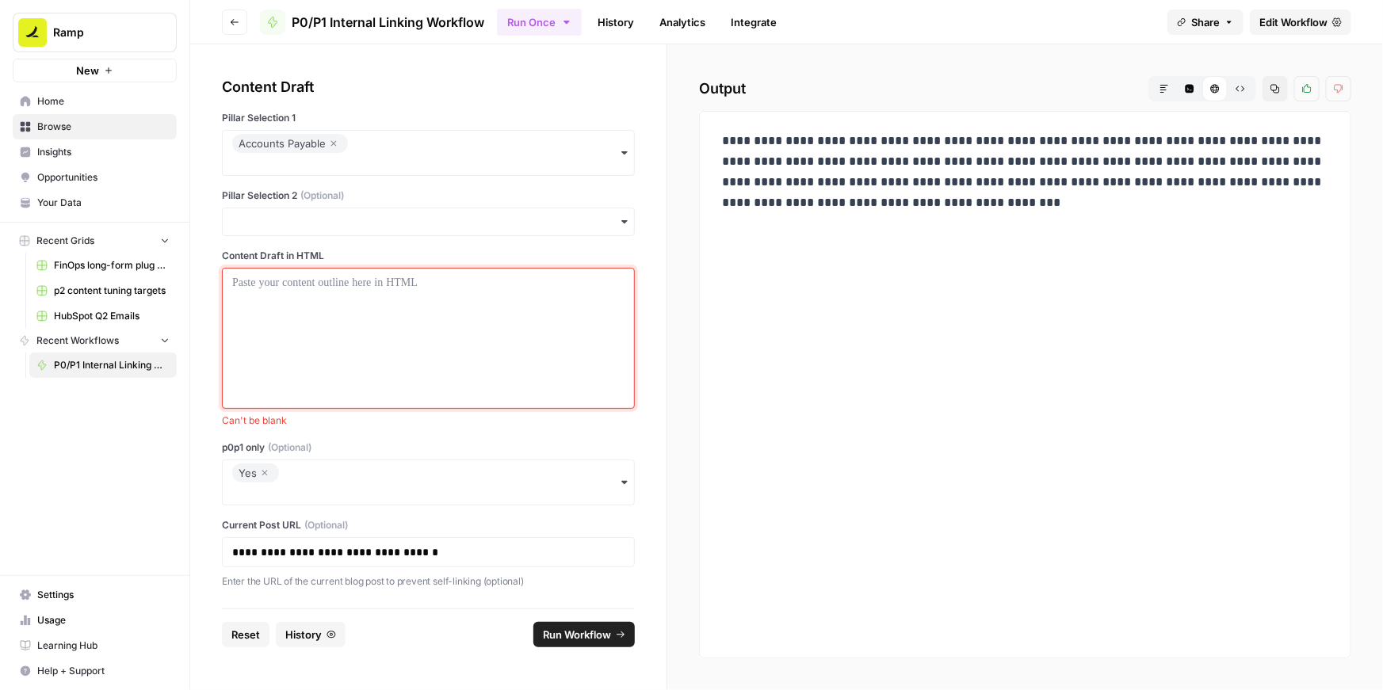
click at [286, 329] on div at bounding box center [428, 338] width 392 height 127
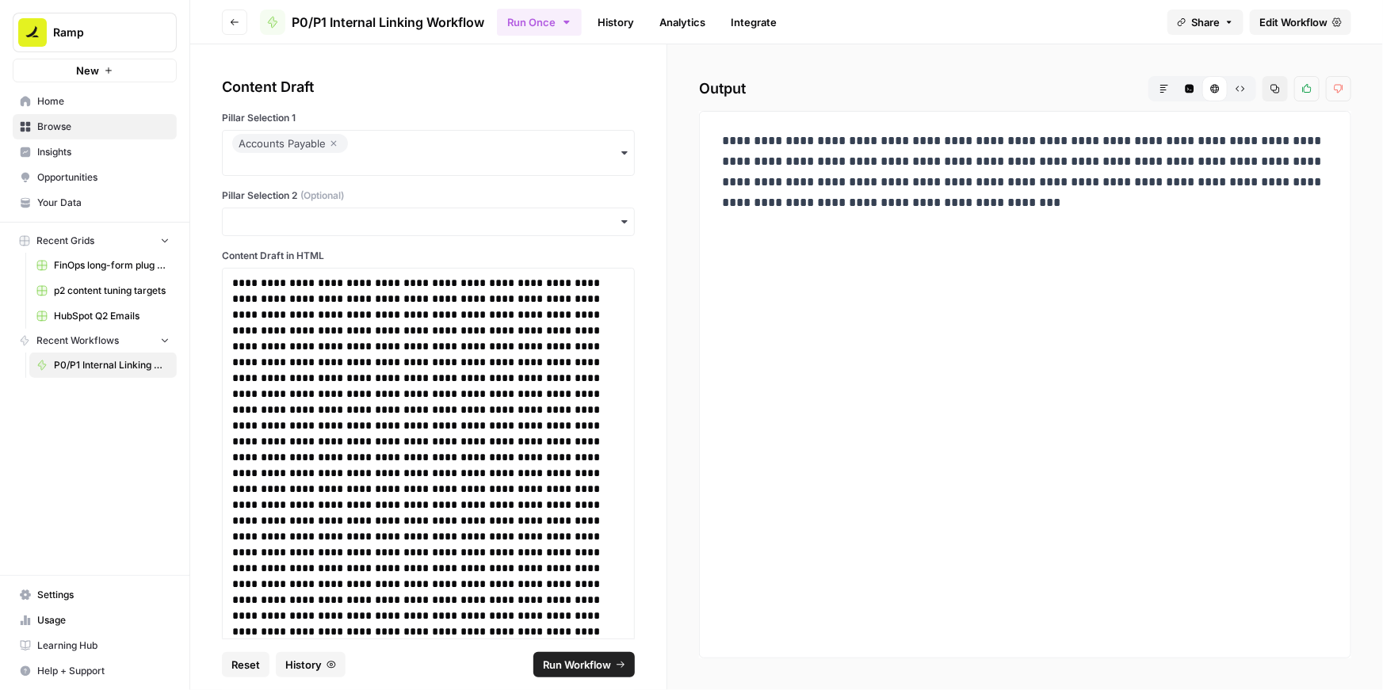
click at [573, 658] on span "Run Workflow" at bounding box center [577, 665] width 68 height 16
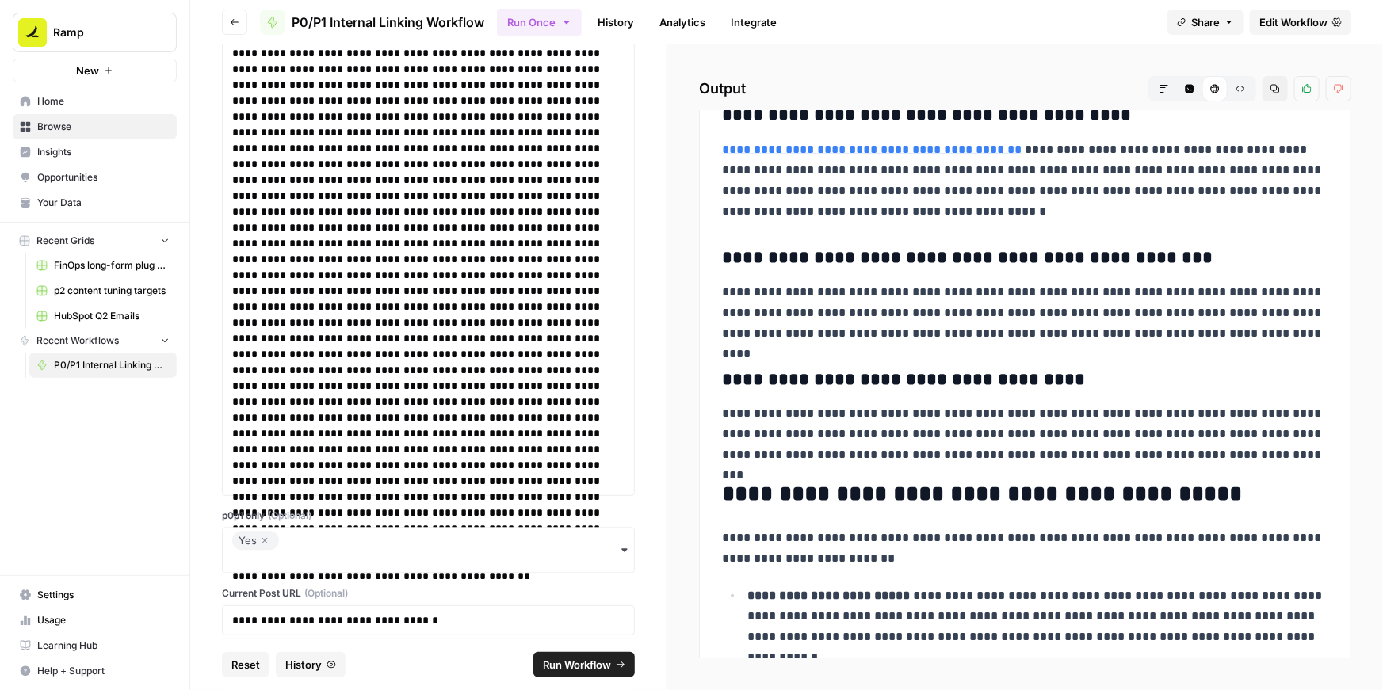
scroll to position [1534, 0]
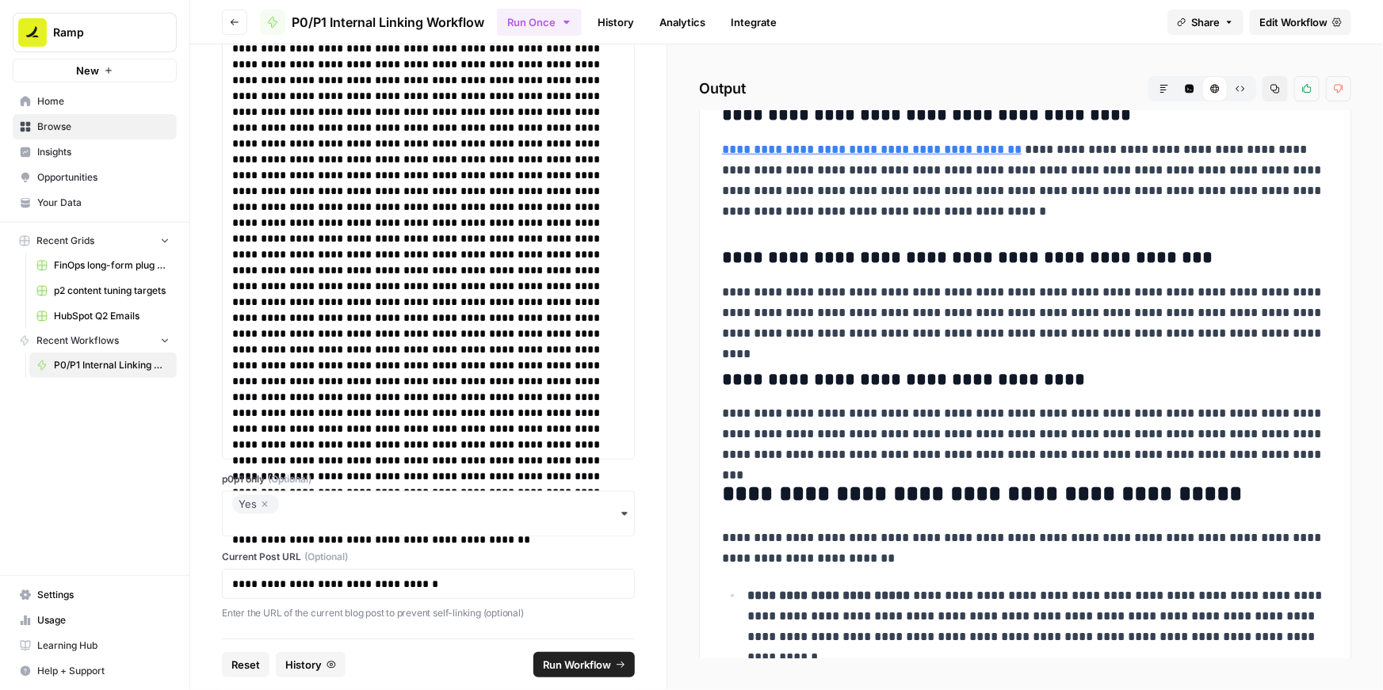
click at [1276, 89] on icon "button" at bounding box center [1275, 89] width 10 height 10
click at [263, 502] on icon "button" at bounding box center [265, 504] width 10 height 19
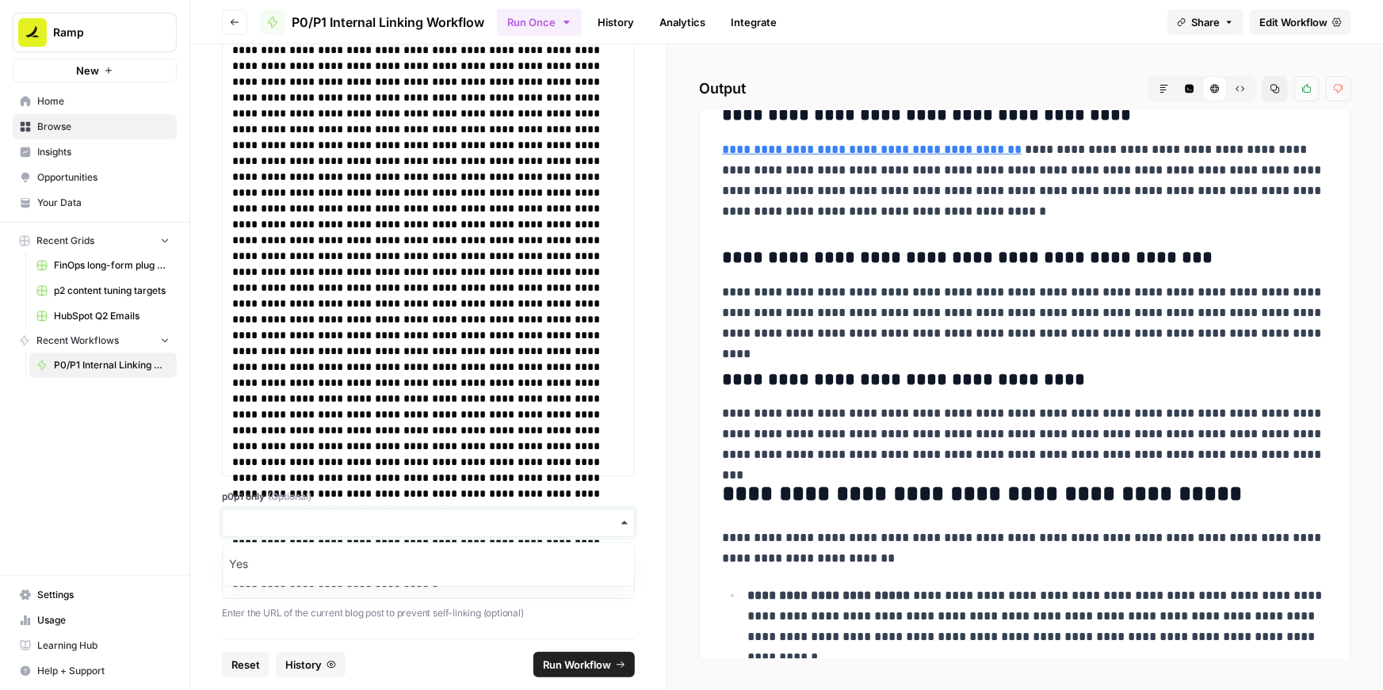
click at [273, 518] on input "p0p1 only (Optional)" at bounding box center [428, 523] width 392 height 16
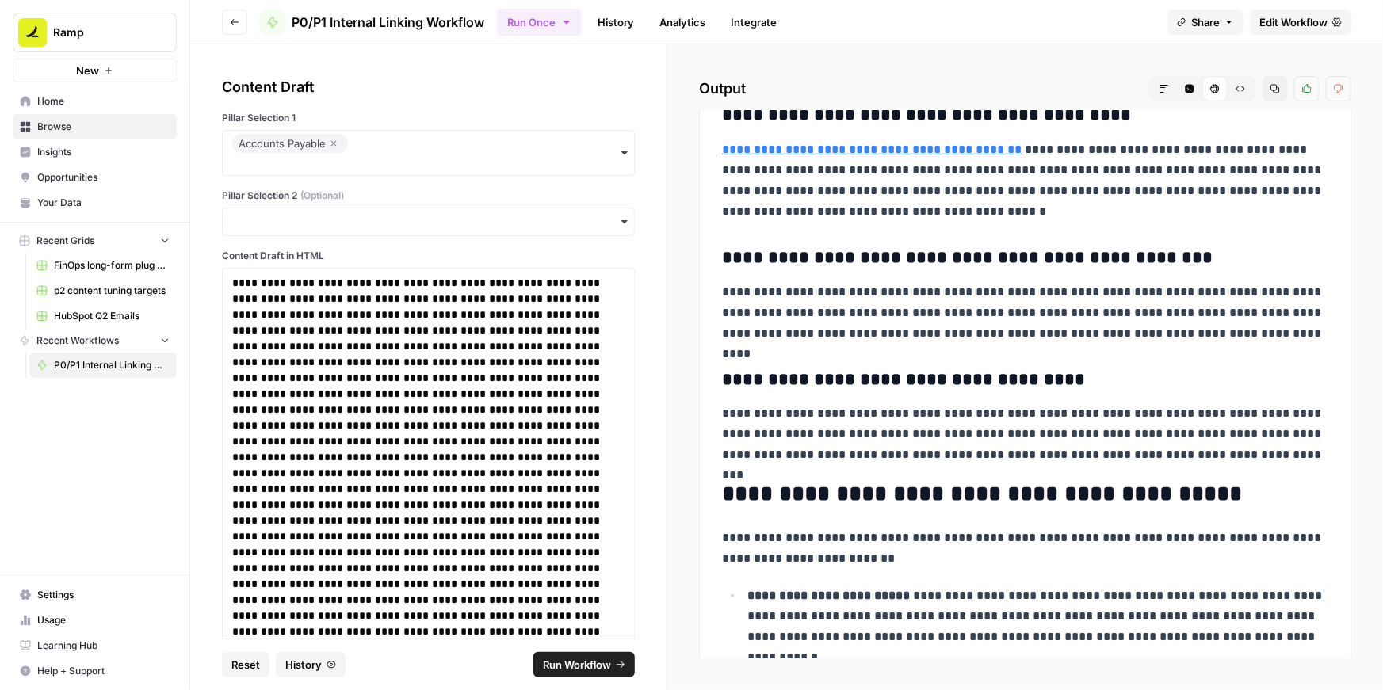
click at [588, 662] on span "Run Workflow" at bounding box center [577, 665] width 68 height 16
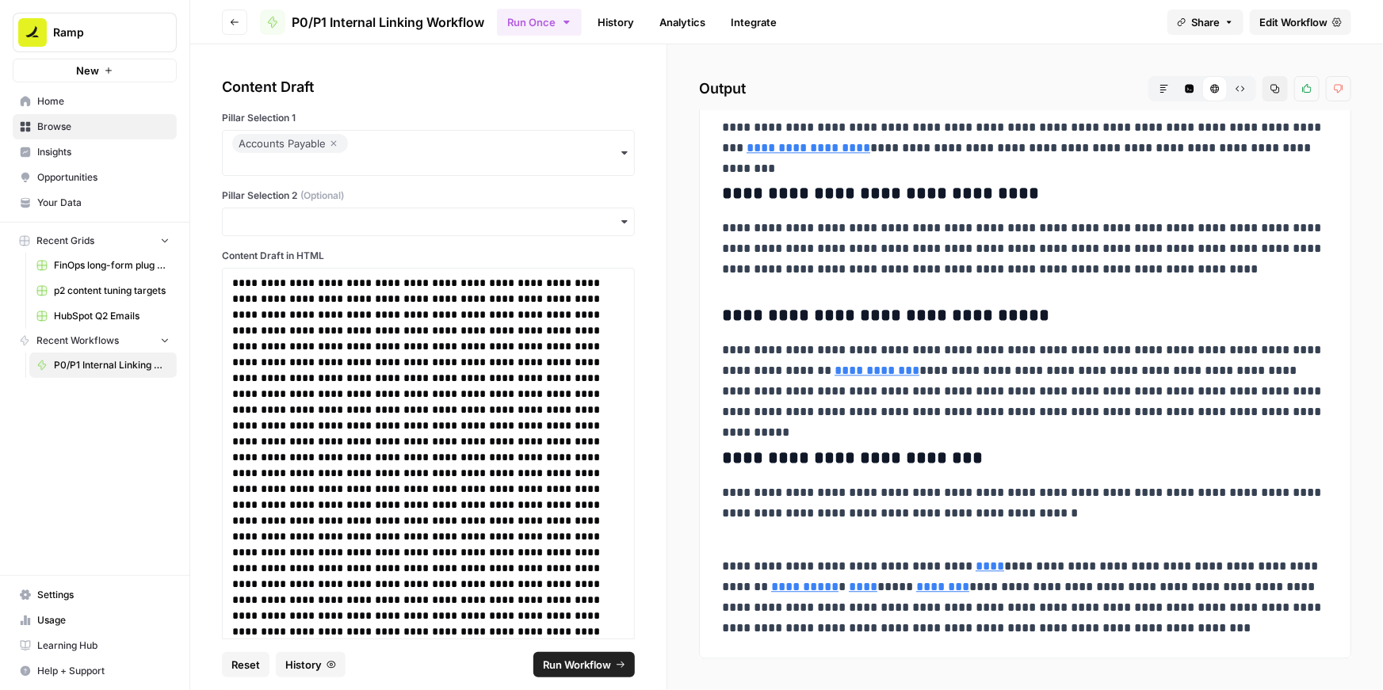
scroll to position [1863, 0]
click at [1270, 92] on icon "button" at bounding box center [1275, 89] width 10 height 10
